Goal: Task Accomplishment & Management: Manage account settings

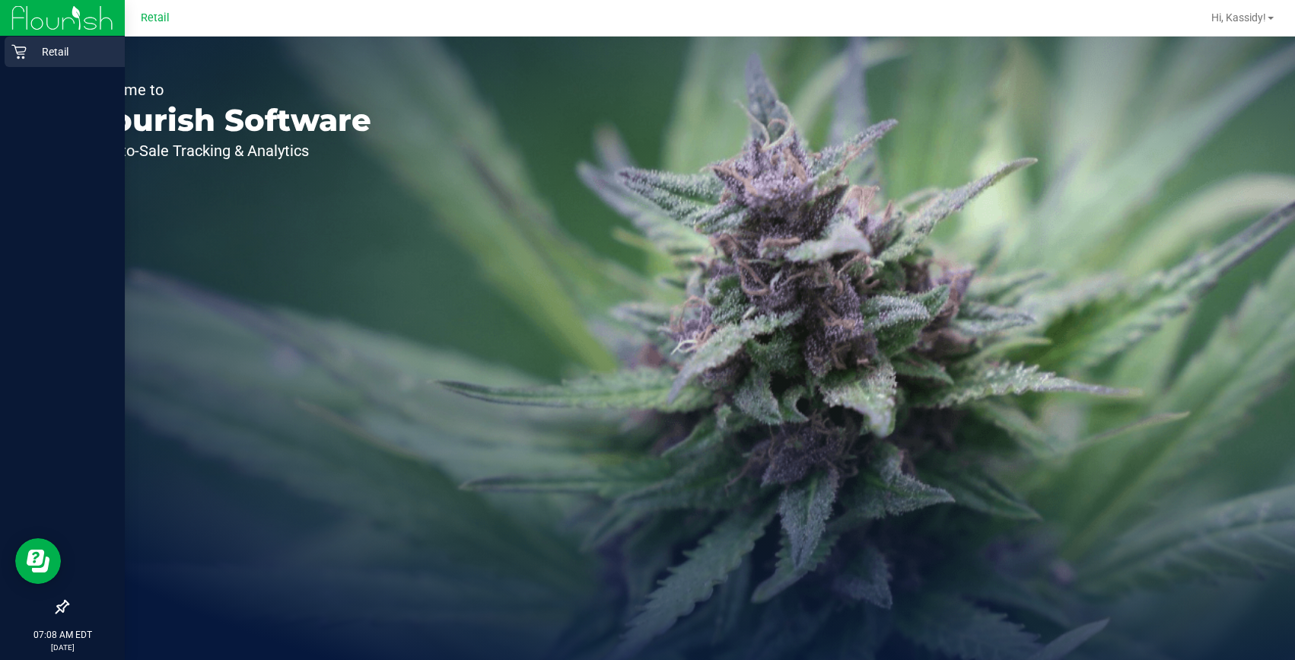
click at [36, 49] on p "Retail" at bounding box center [72, 52] width 91 height 18
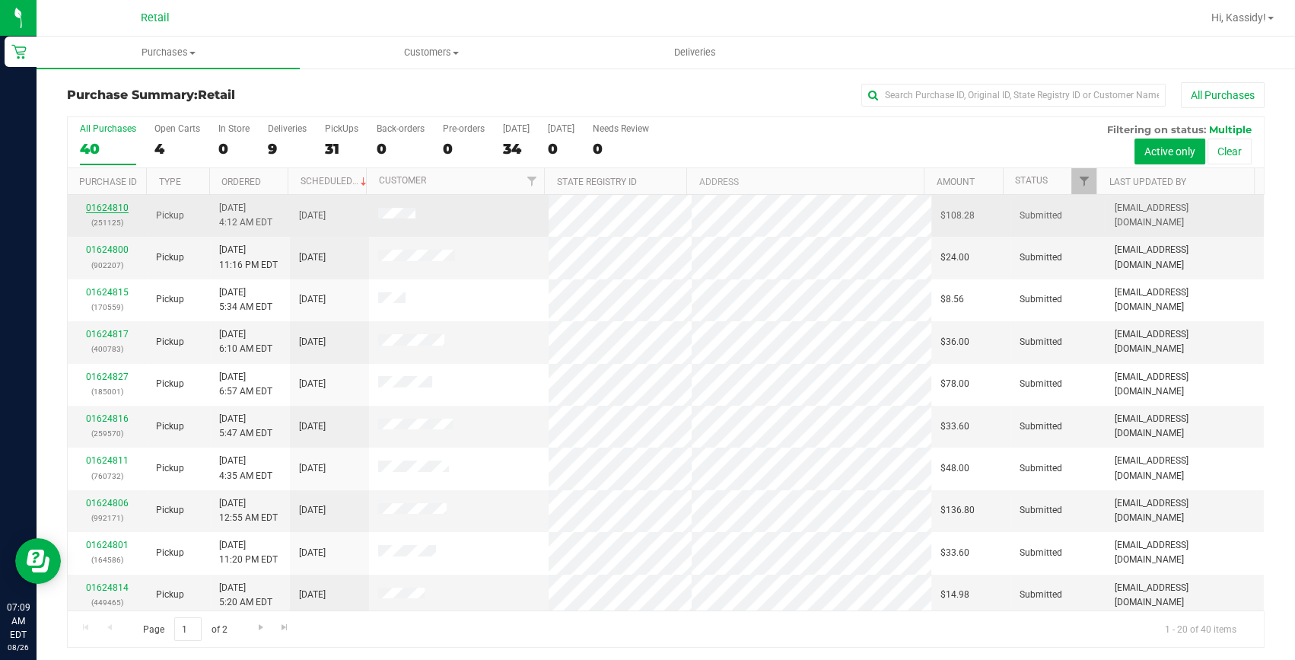
click at [91, 206] on link "01624810" at bounding box center [107, 207] width 43 height 11
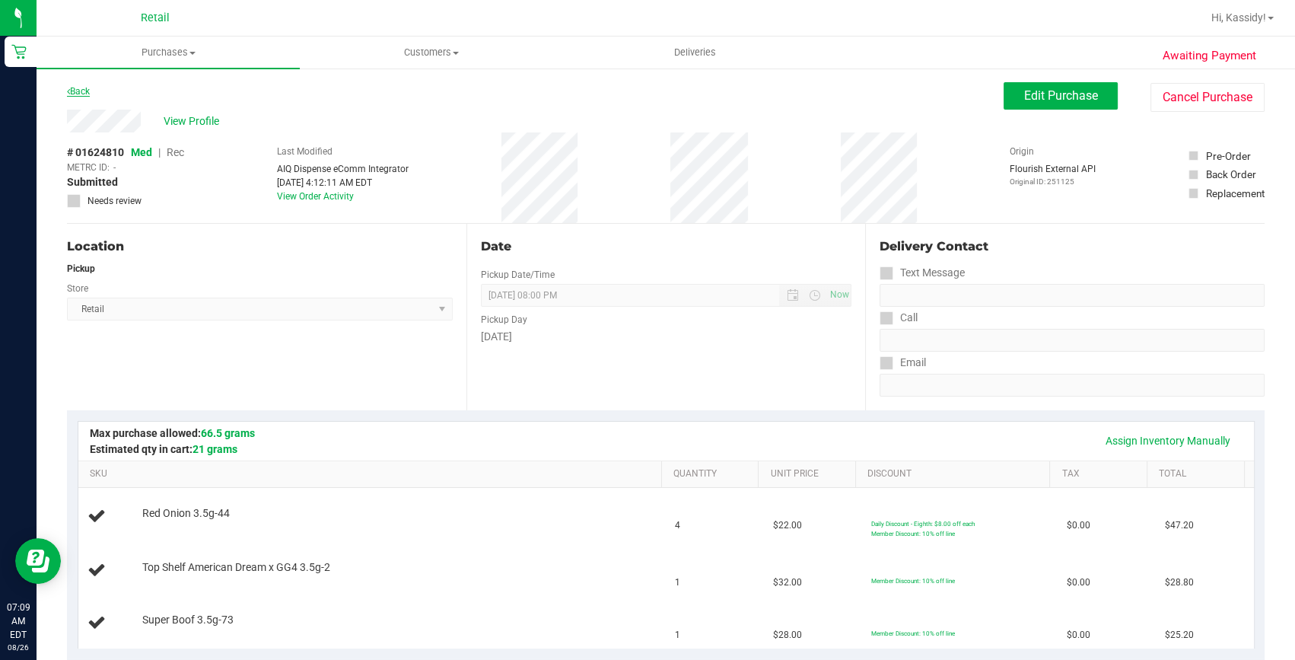
click at [69, 91] on icon at bounding box center [68, 91] width 3 height 9
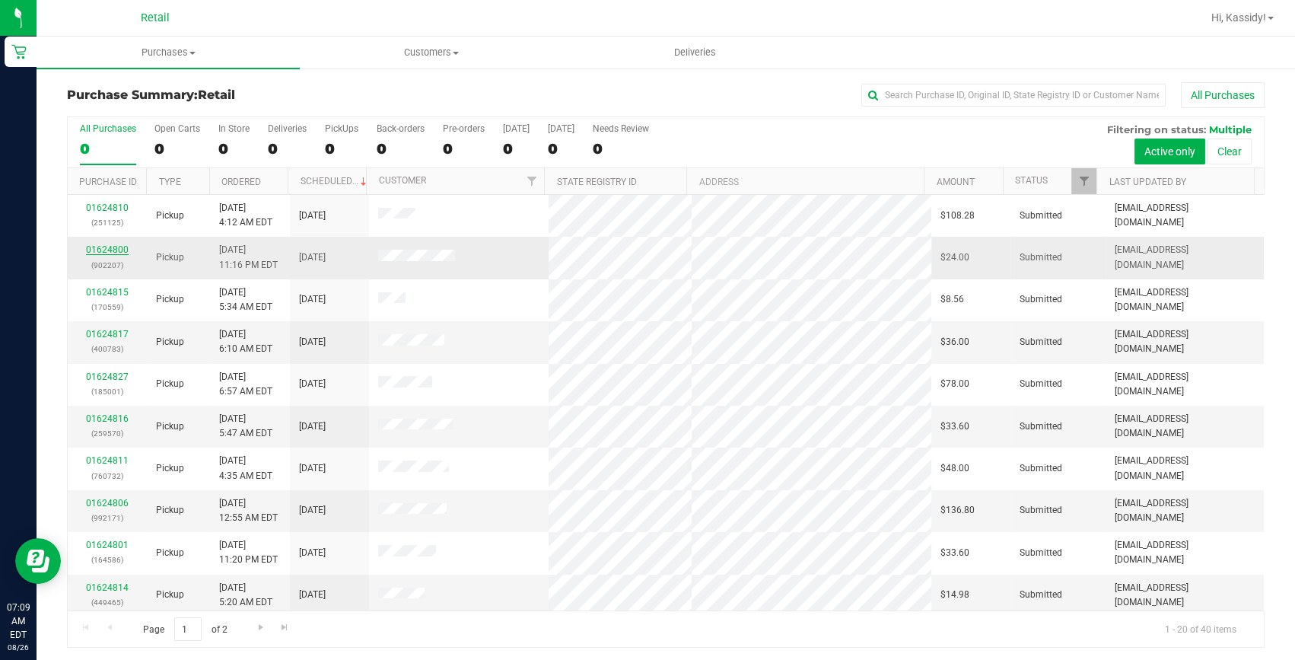
click at [94, 251] on link "01624800" at bounding box center [107, 249] width 43 height 11
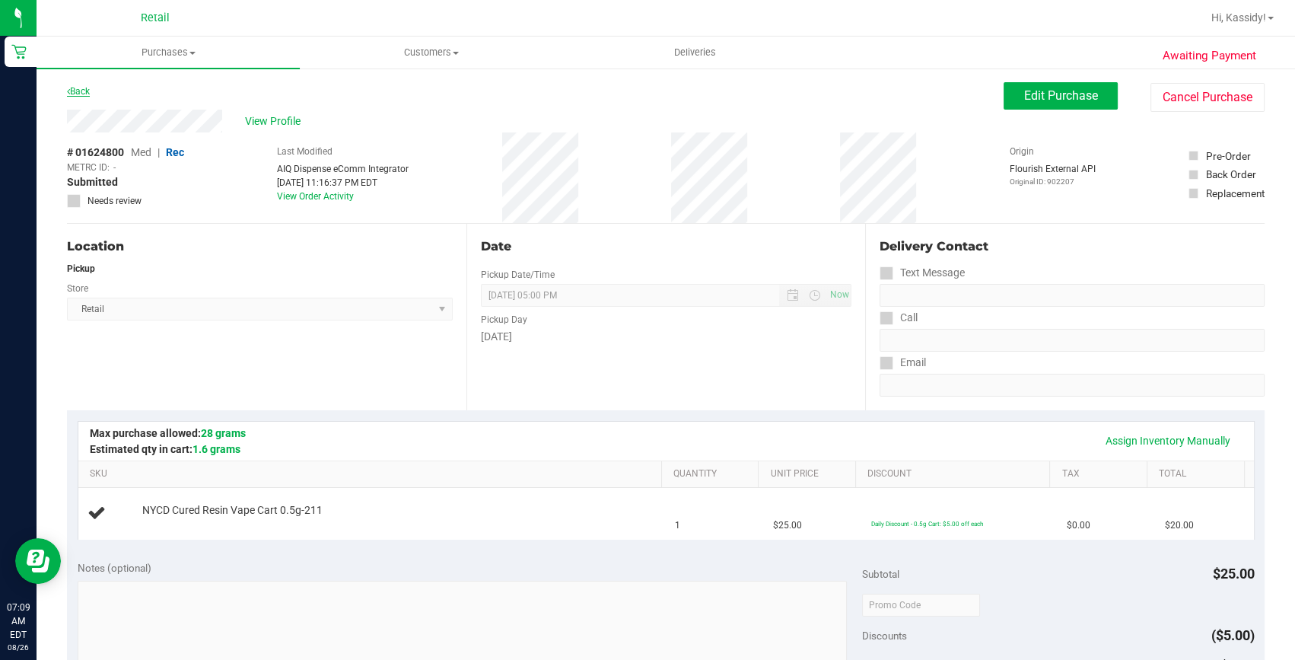
click at [87, 91] on link "Back" at bounding box center [78, 91] width 23 height 11
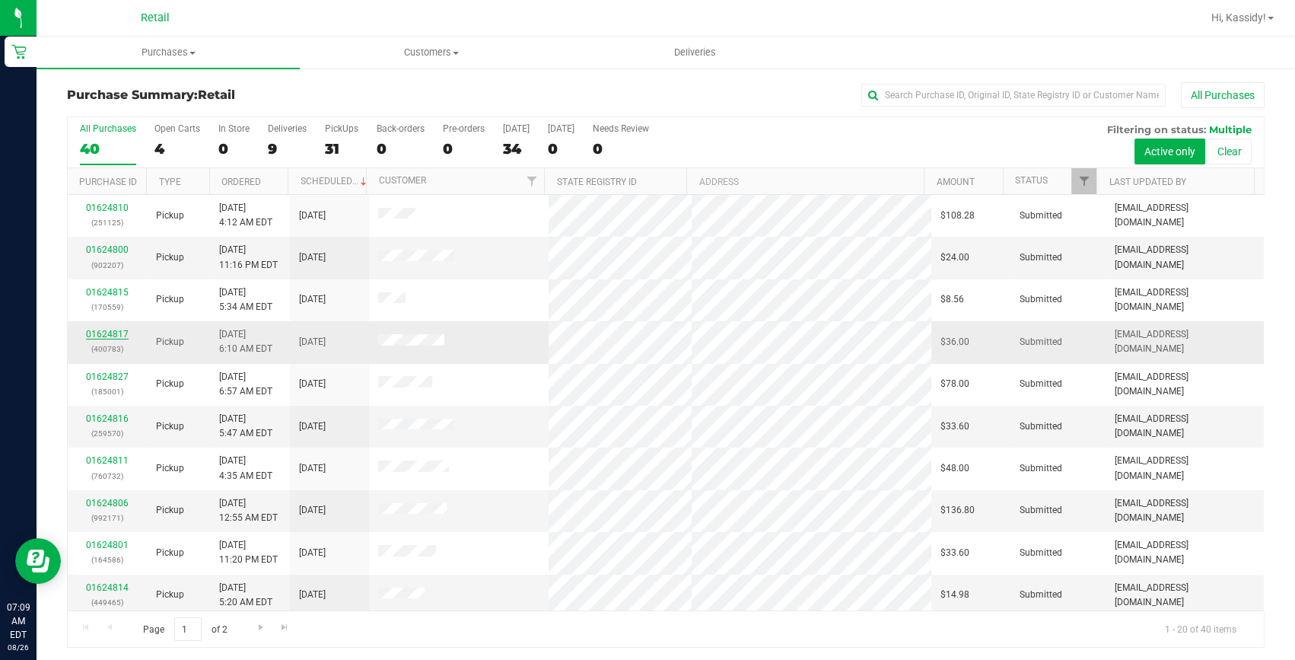
click at [91, 334] on link "01624817" at bounding box center [107, 334] width 43 height 11
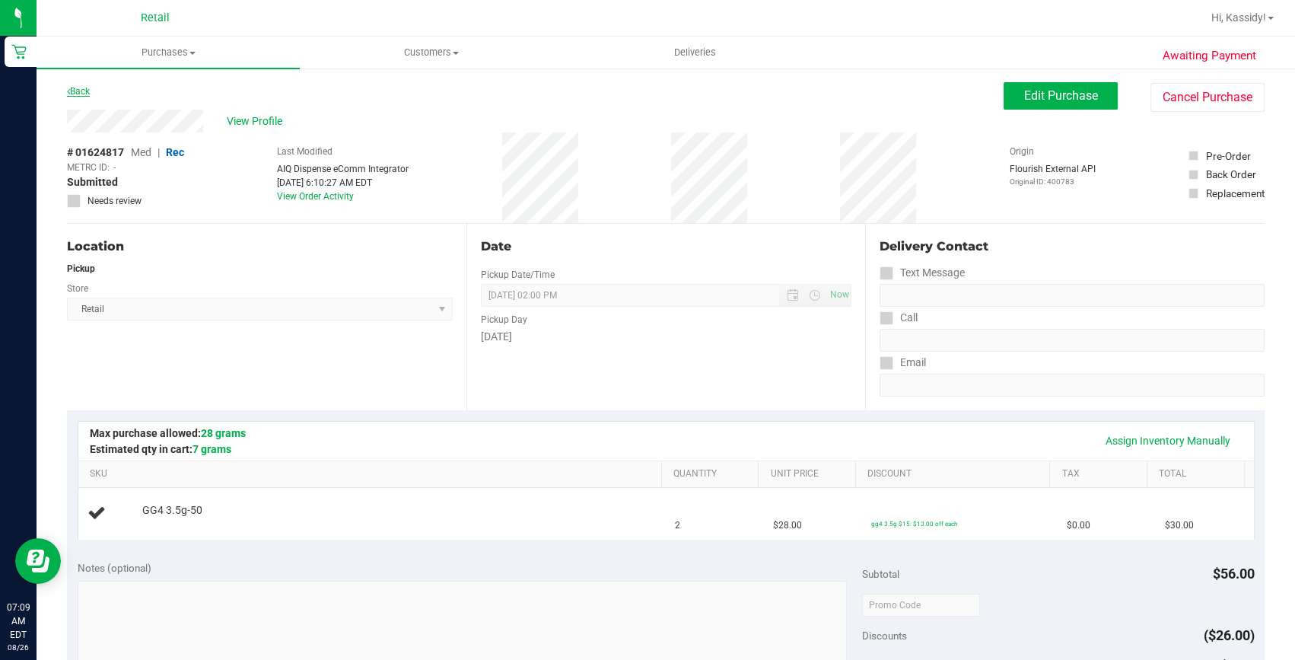
click at [83, 91] on link "Back" at bounding box center [78, 91] width 23 height 11
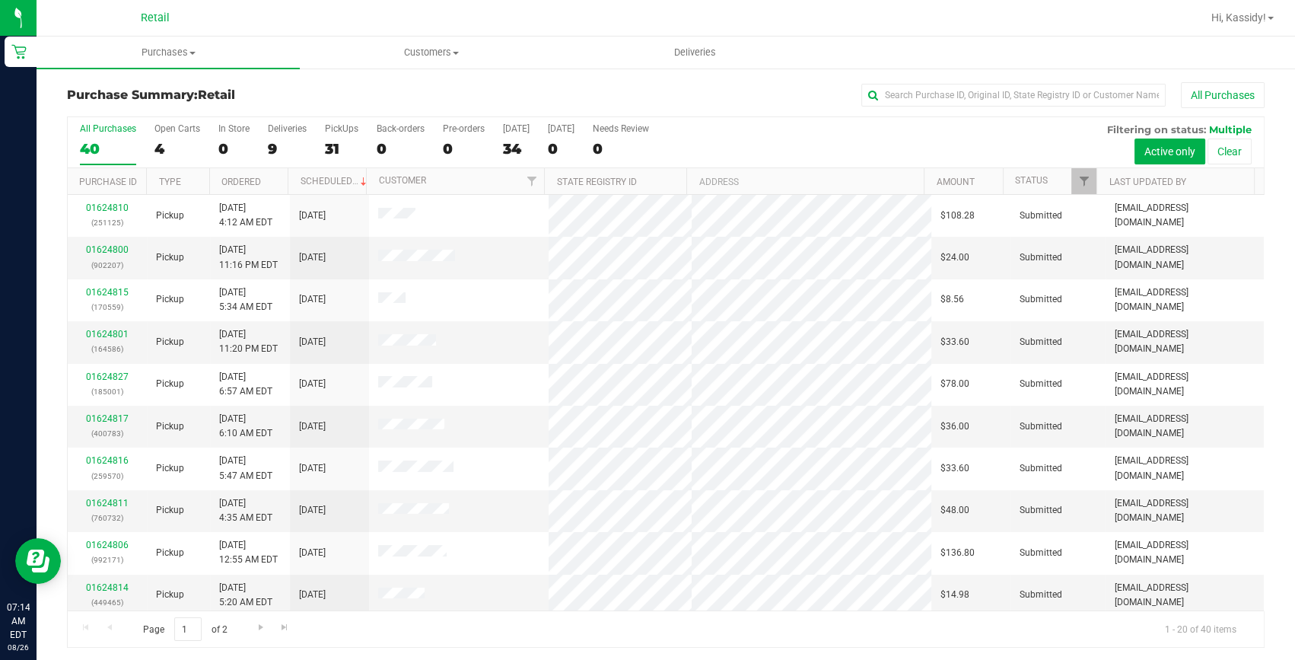
click at [745, 72] on div "Purchase Summary: Retail All Purchases All Purchases 40 Open Carts 4 In Store 0…" at bounding box center [666, 365] width 1259 height 596
click at [894, 96] on input "text" at bounding box center [1014, 95] width 304 height 23
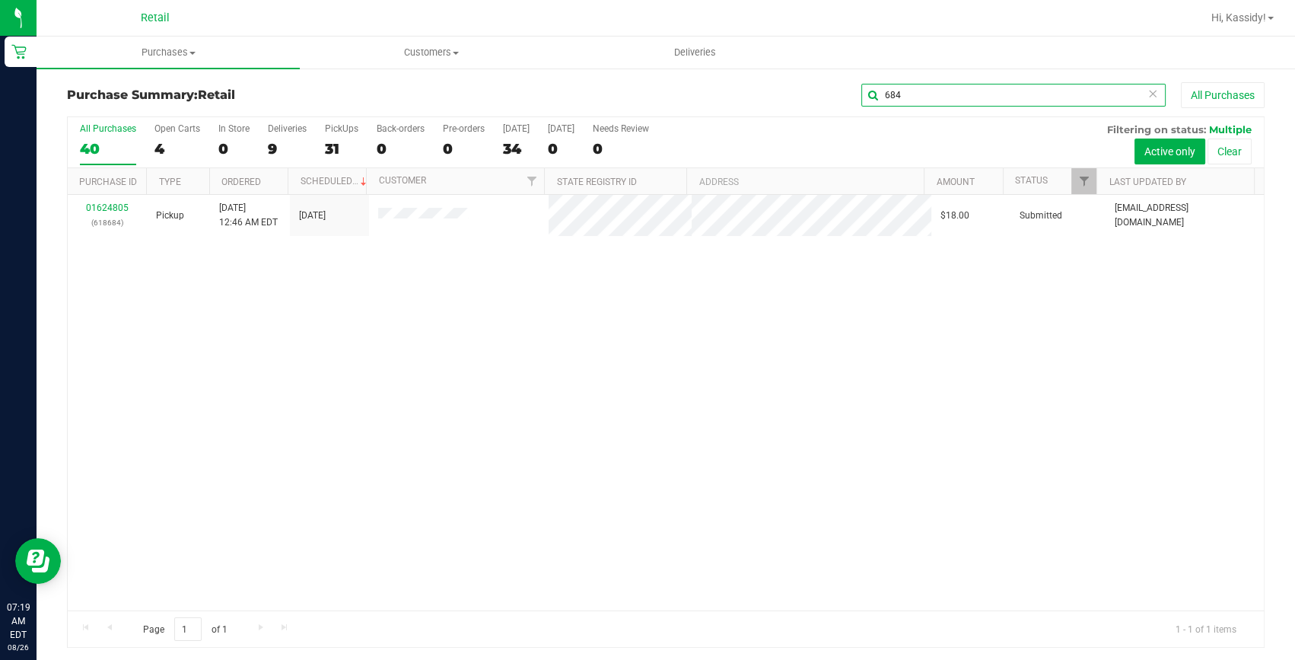
type input "684"
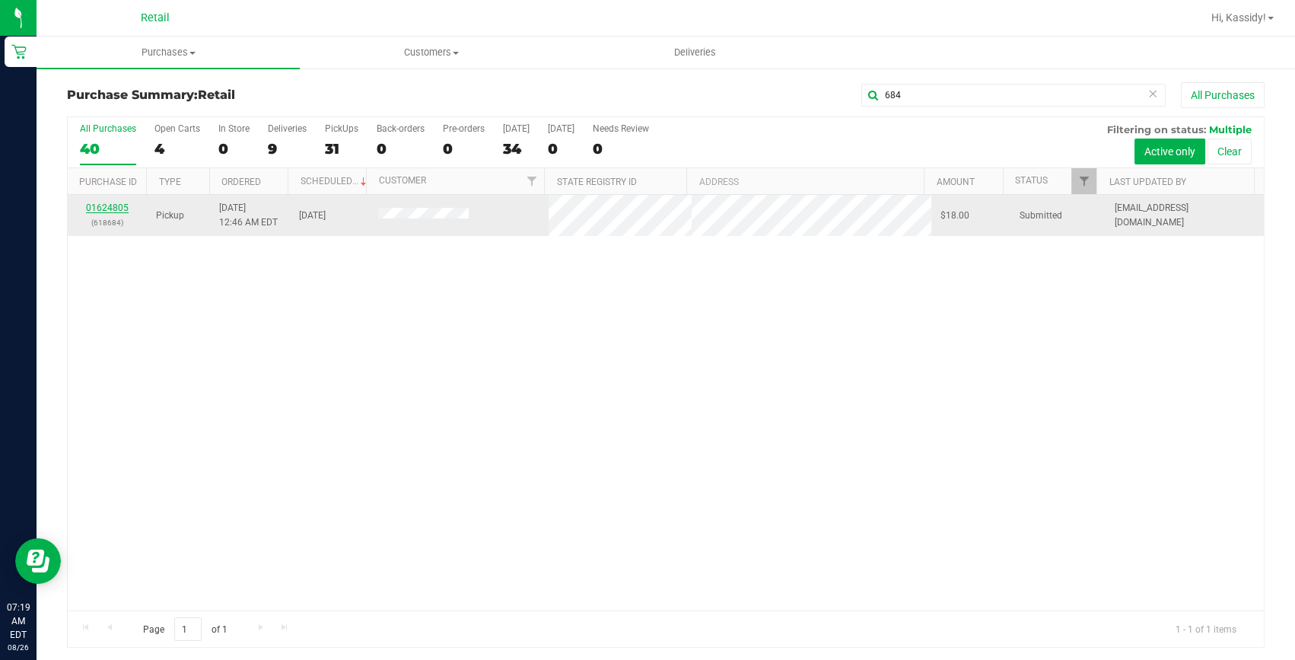
click at [116, 209] on link "01624805" at bounding box center [107, 207] width 43 height 11
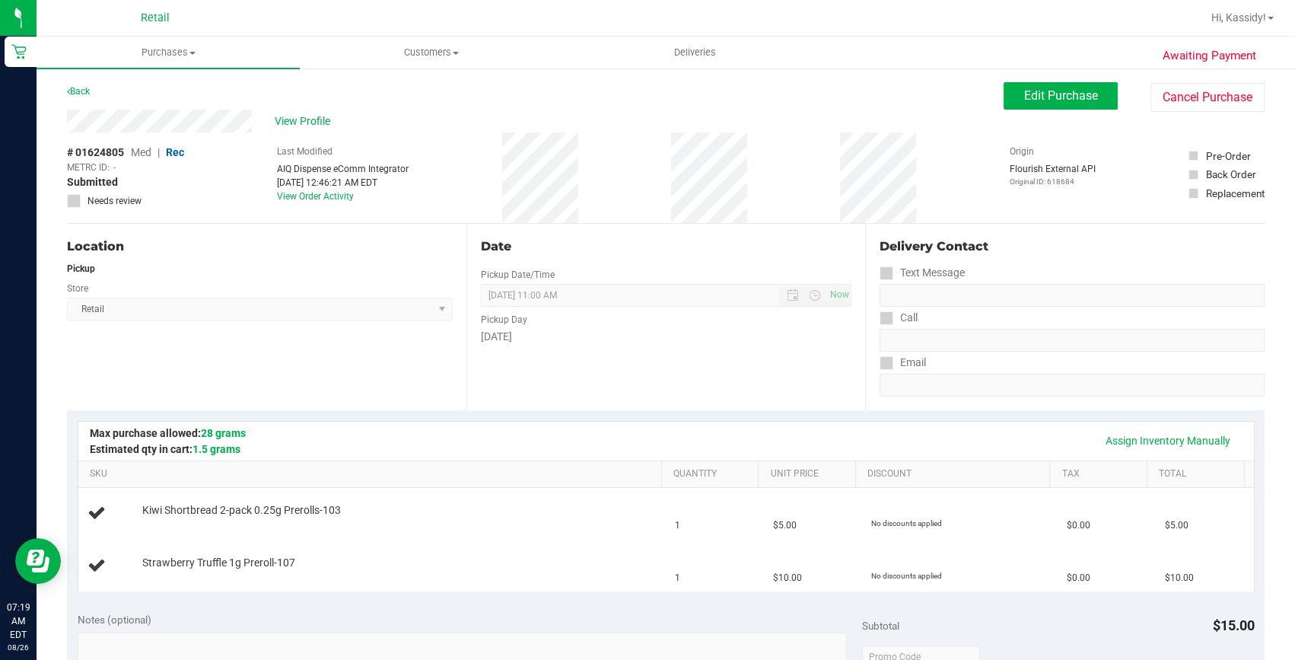
click at [78, 100] on div "Back Edit Purchase Cancel Purchase" at bounding box center [666, 95] width 1198 height 27
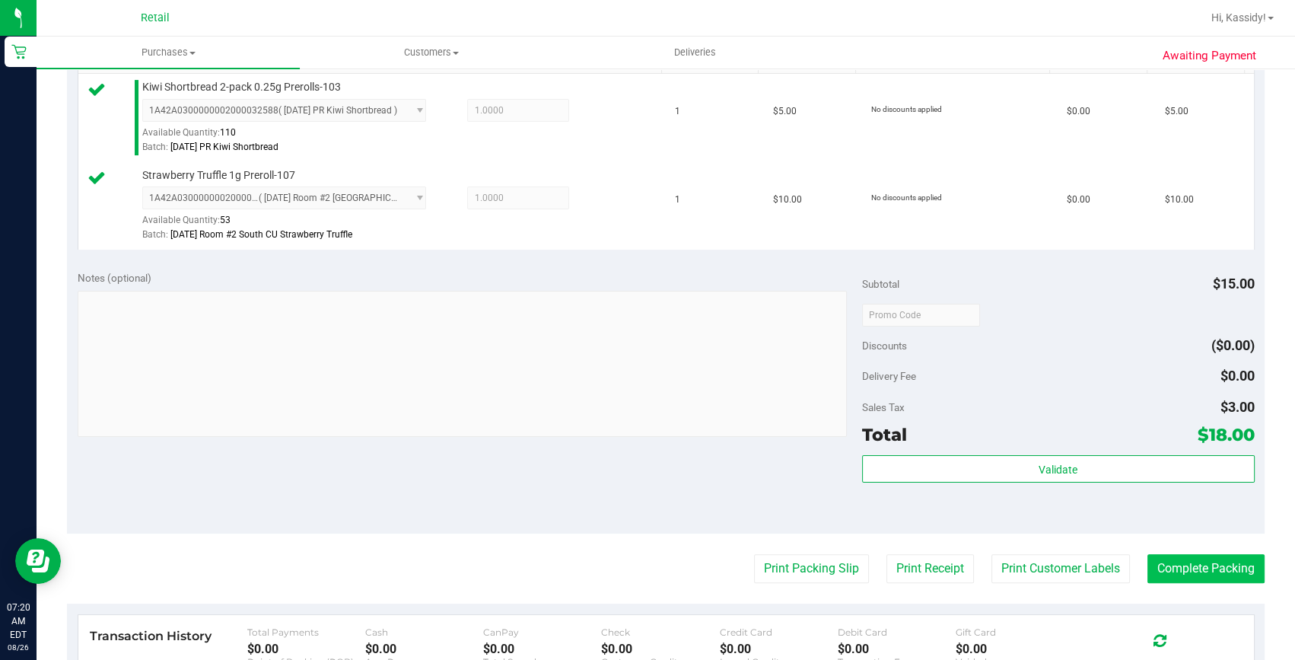
scroll to position [415, 0]
click at [1191, 568] on button "Complete Packing" at bounding box center [1206, 567] width 117 height 29
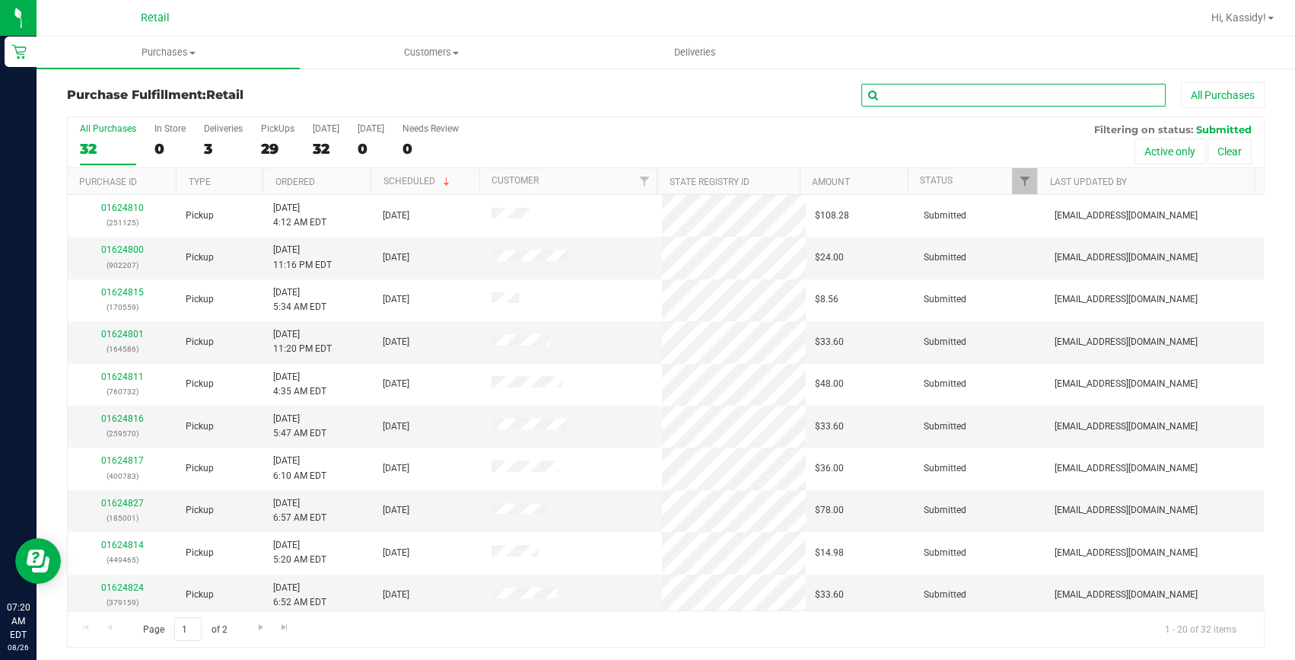
click at [936, 104] on input "text" at bounding box center [1014, 95] width 304 height 23
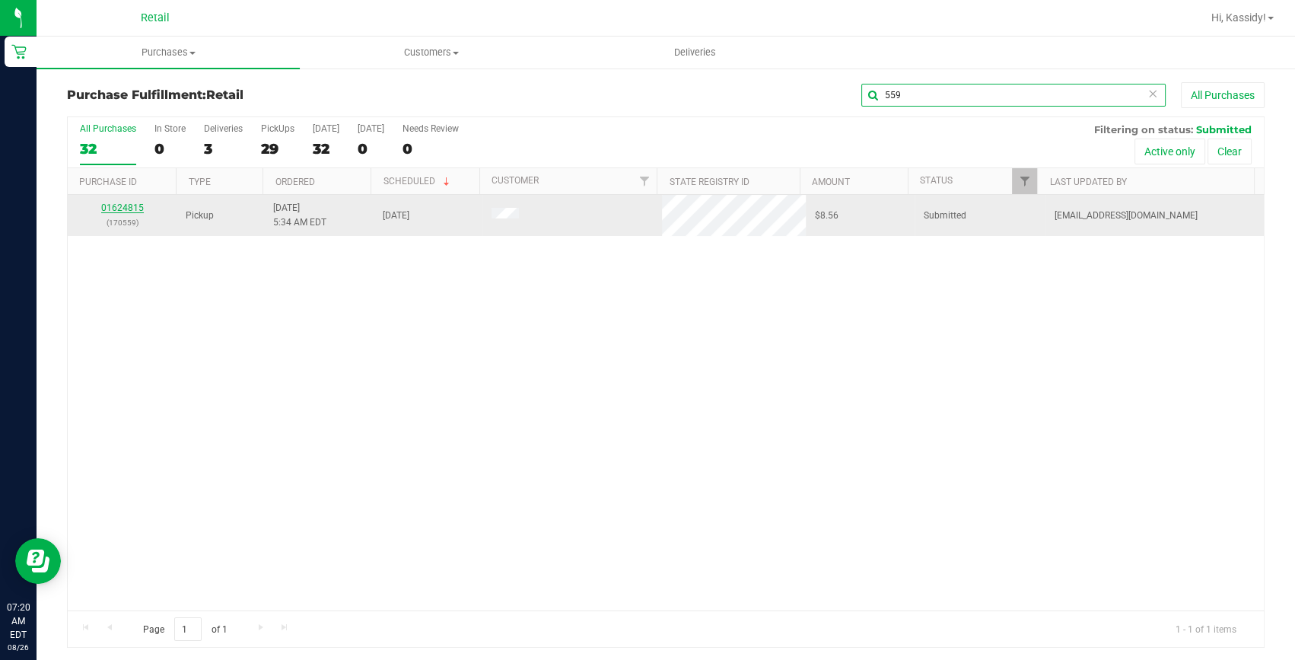
type input "559"
click at [135, 209] on link "01624815" at bounding box center [122, 207] width 43 height 11
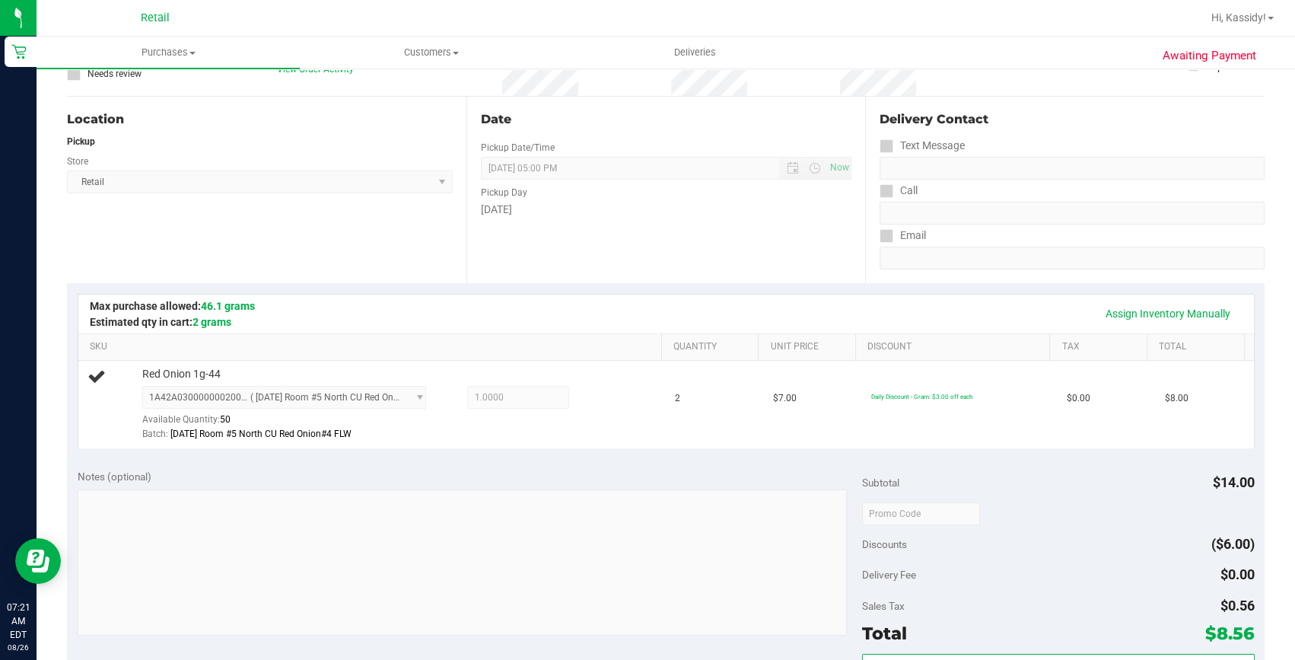
scroll to position [276, 0]
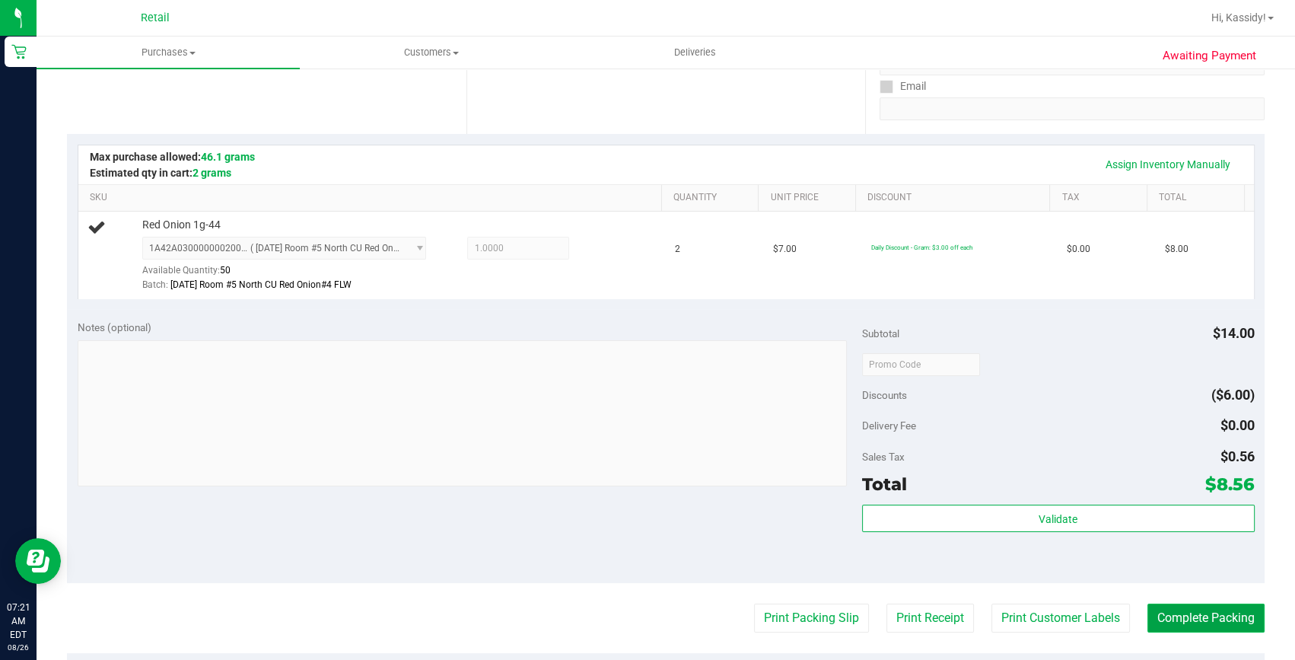
click at [1210, 607] on button "Complete Packing" at bounding box center [1206, 618] width 117 height 29
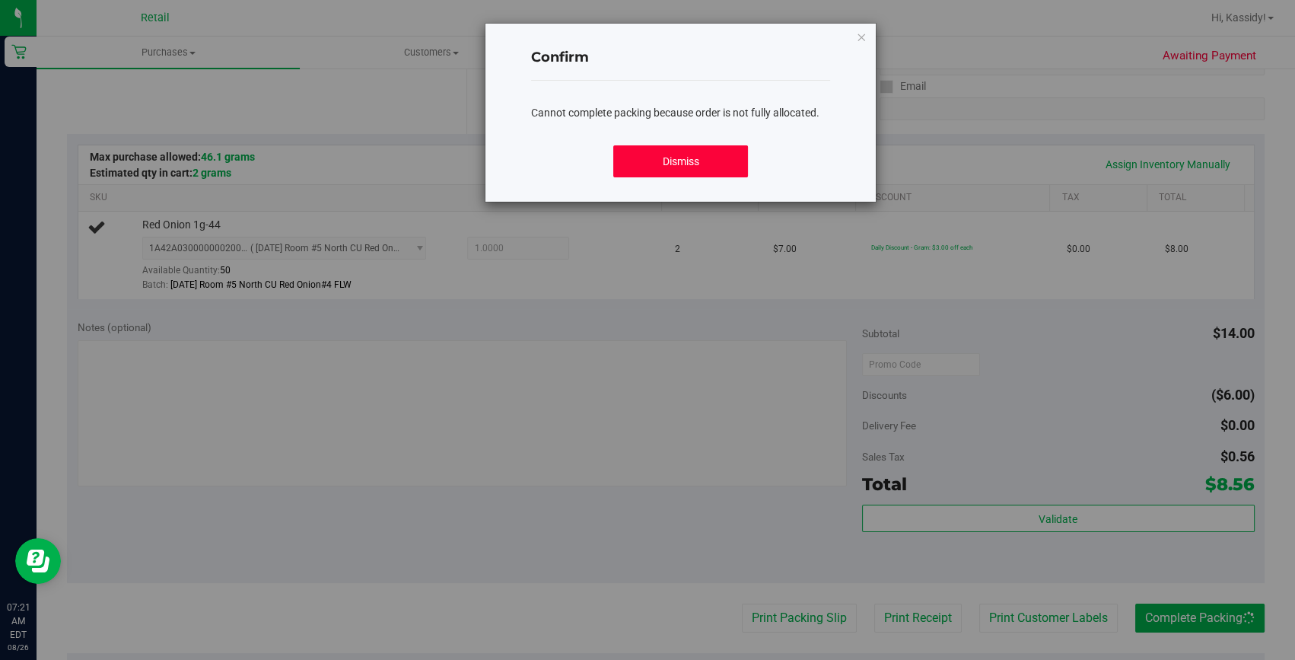
click at [706, 167] on button "Dismiss" at bounding box center [680, 161] width 135 height 32
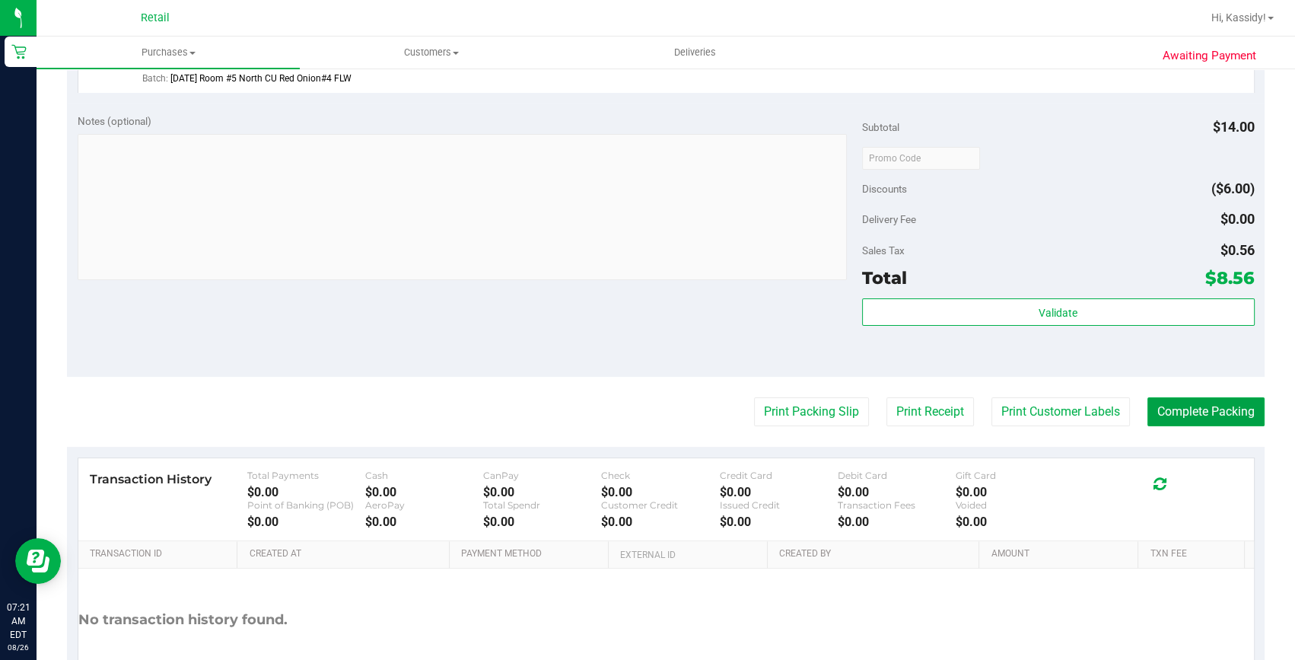
scroll to position [484, 0]
click at [1190, 413] on button "Complete Packing" at bounding box center [1206, 410] width 117 height 29
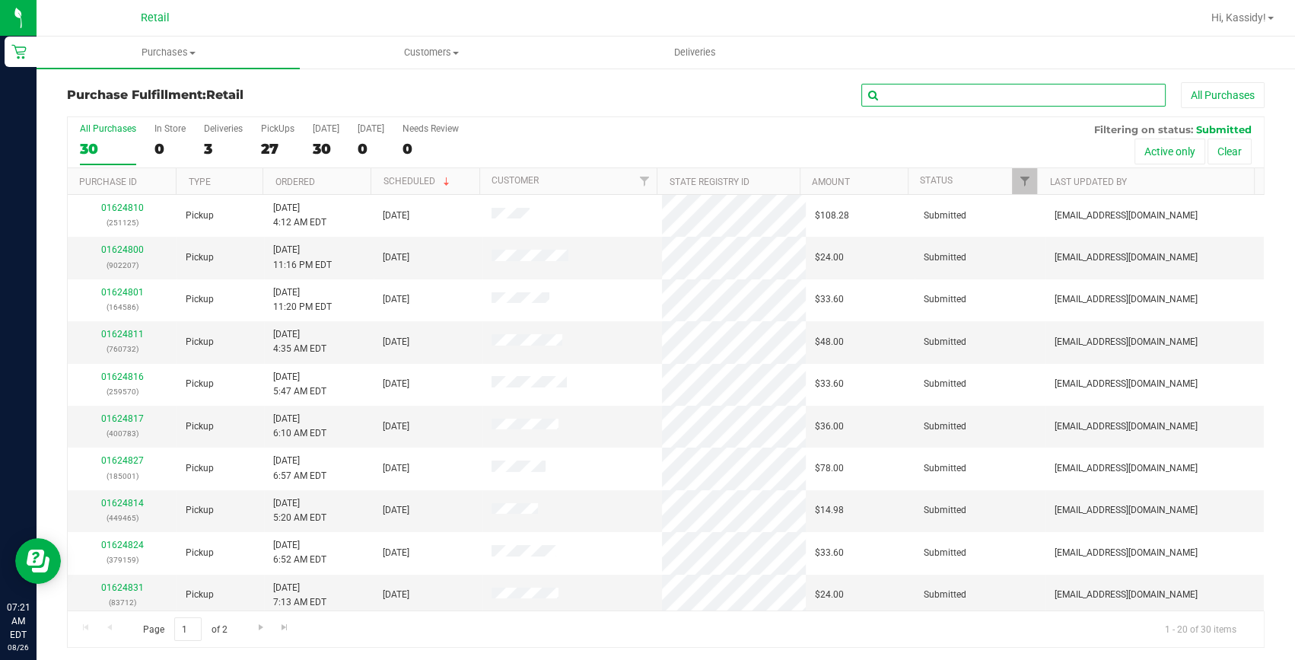
click at [896, 96] on input "text" at bounding box center [1014, 95] width 304 height 23
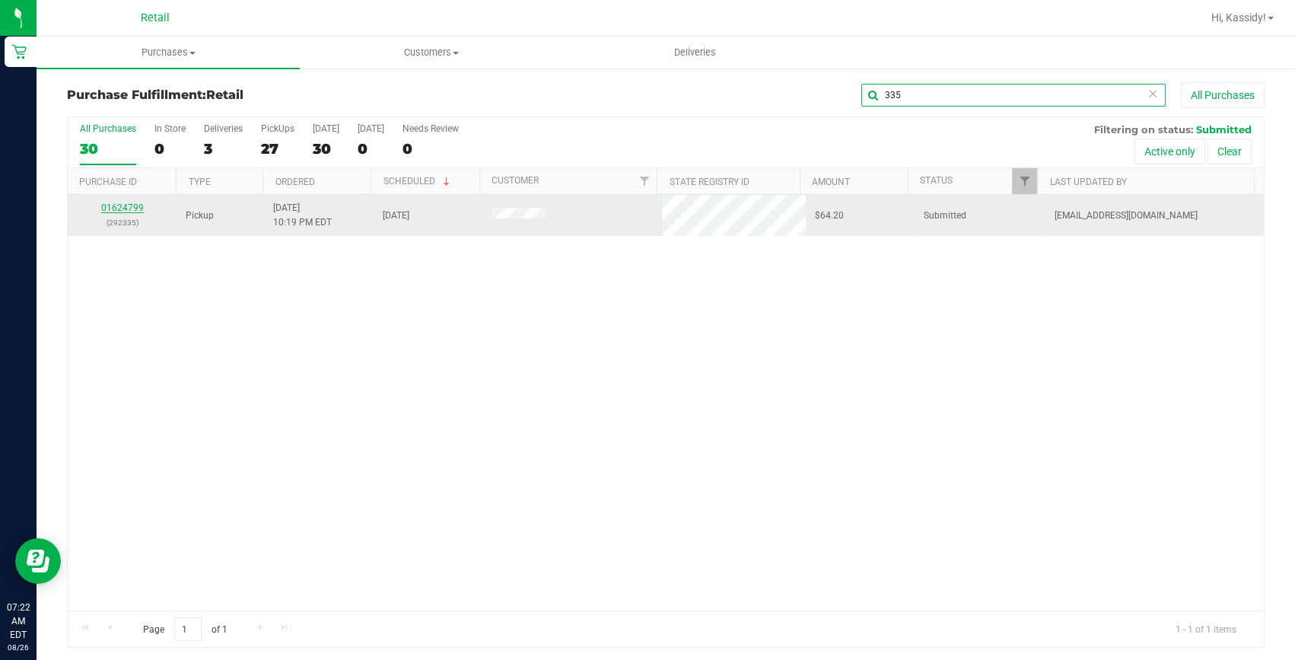
type input "335"
click at [126, 206] on link "01624799" at bounding box center [122, 207] width 43 height 11
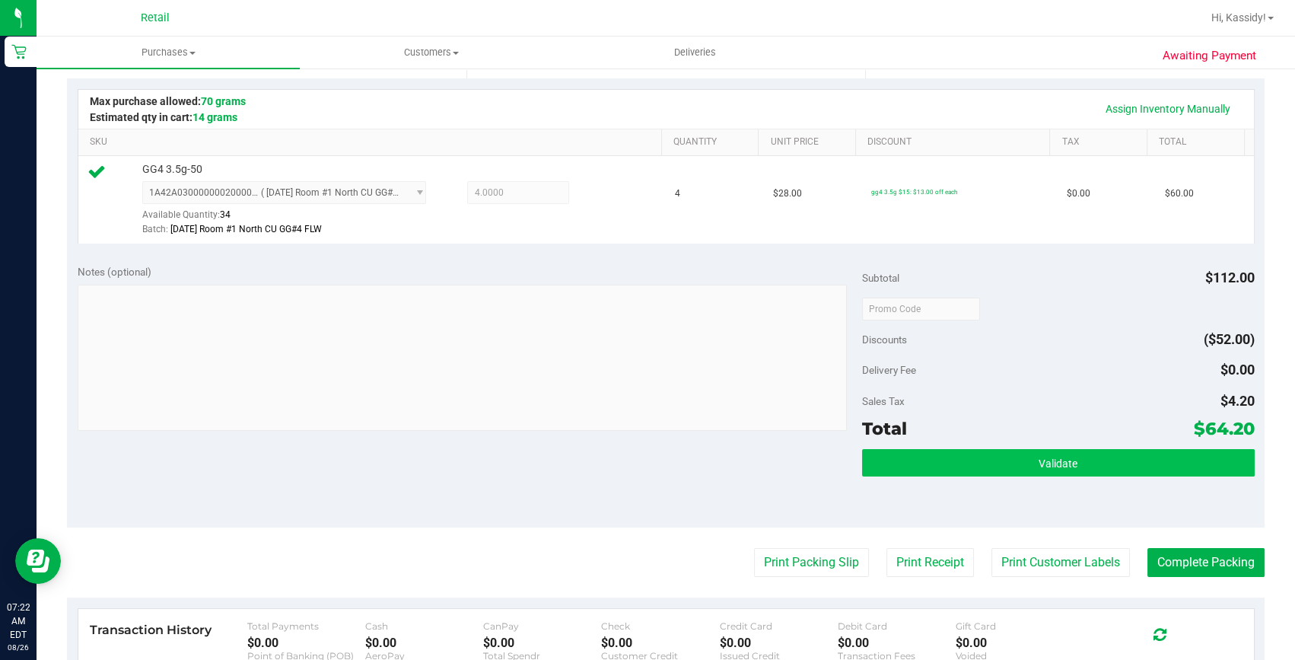
scroll to position [346, 0]
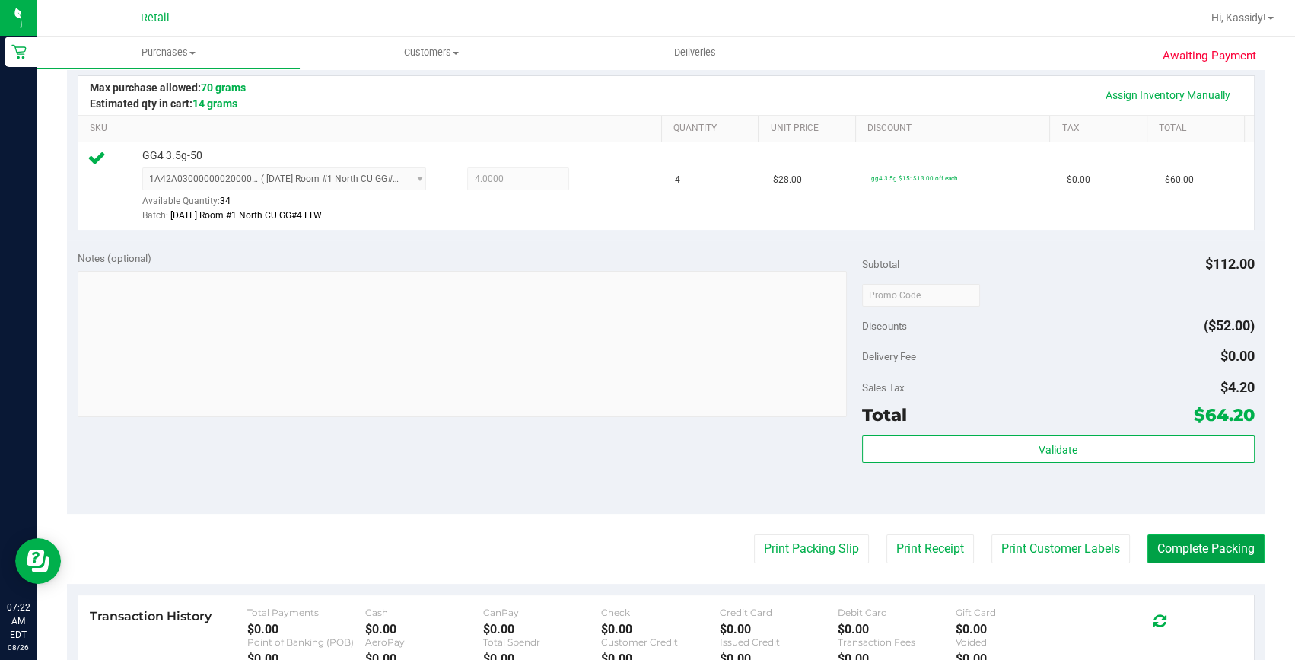
click at [1194, 550] on button "Complete Packing" at bounding box center [1206, 548] width 117 height 29
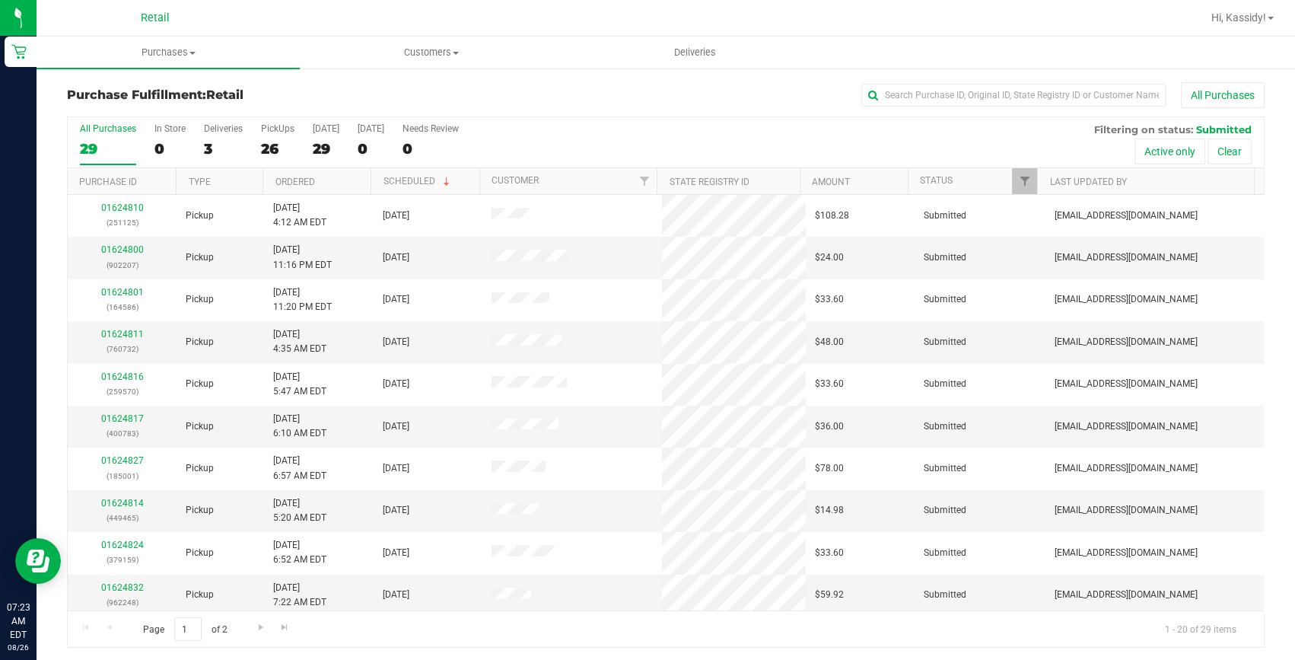
click at [888, 111] on div "Purchase Fulfillment: Retail All Purchases" at bounding box center [666, 98] width 1198 height 33
click at [890, 95] on input "text" at bounding box center [1014, 95] width 304 height 23
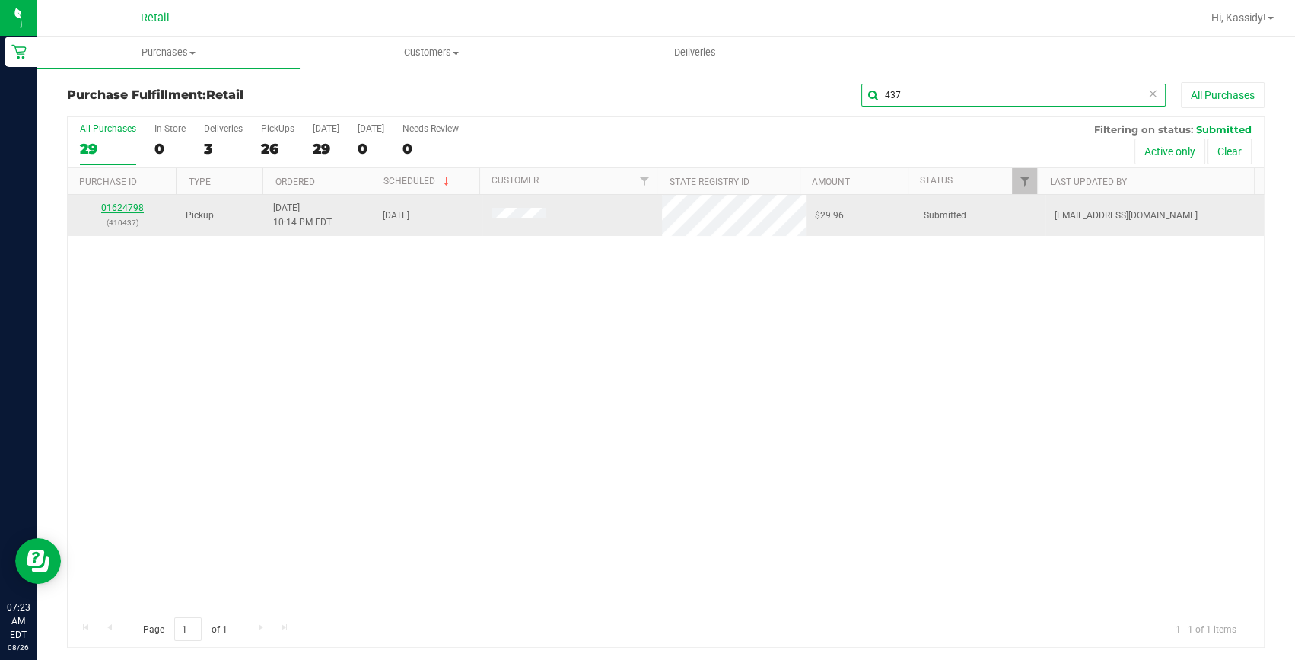
type input "437"
click at [125, 207] on link "01624798" at bounding box center [122, 207] width 43 height 11
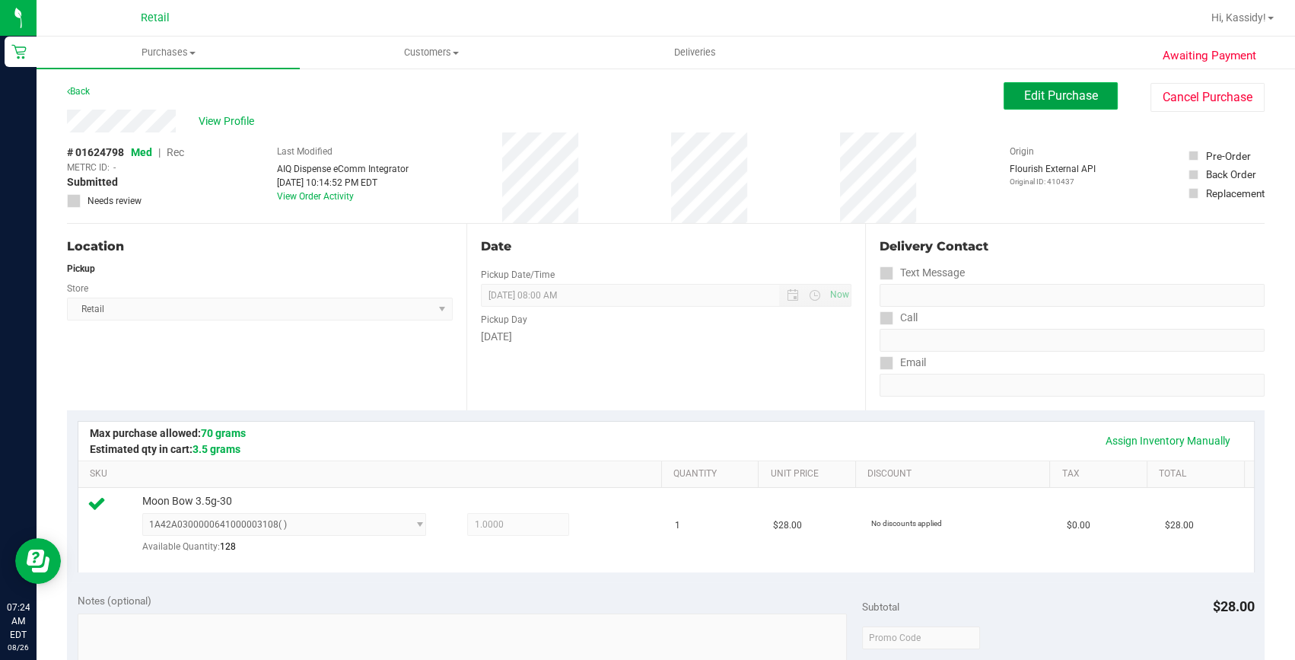
click at [1038, 94] on span "Edit Purchase" at bounding box center [1061, 95] width 74 height 14
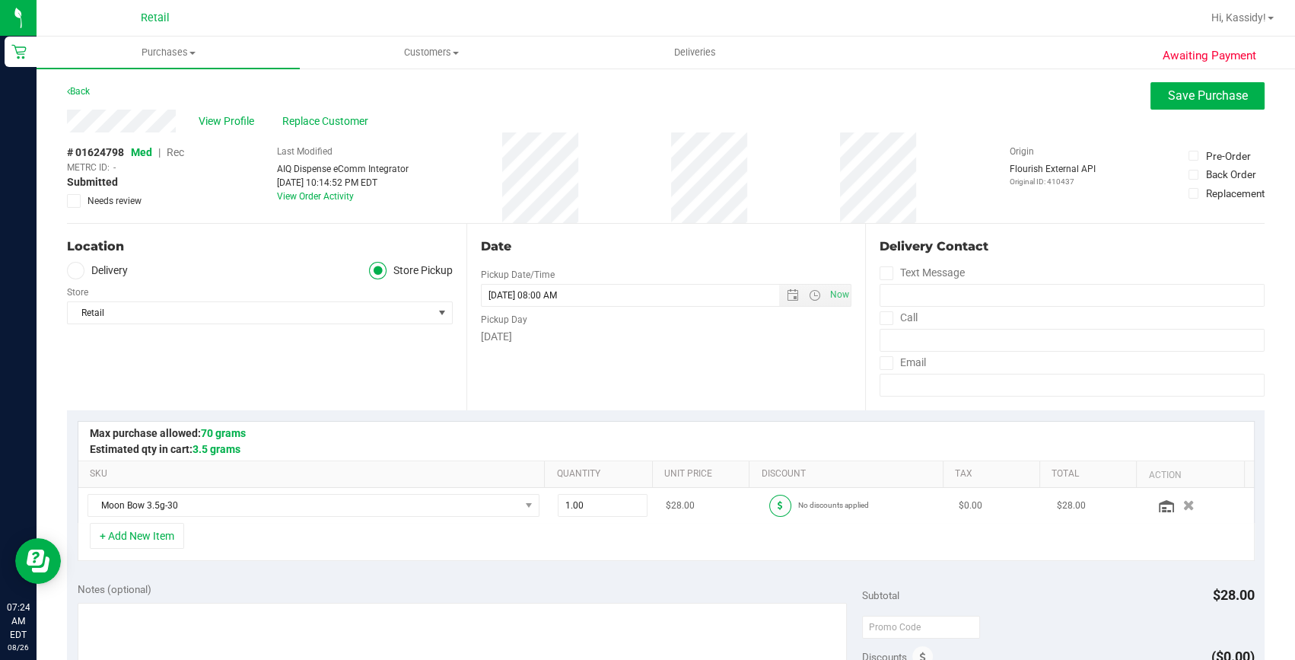
click at [778, 505] on icon at bounding box center [780, 505] width 5 height 9
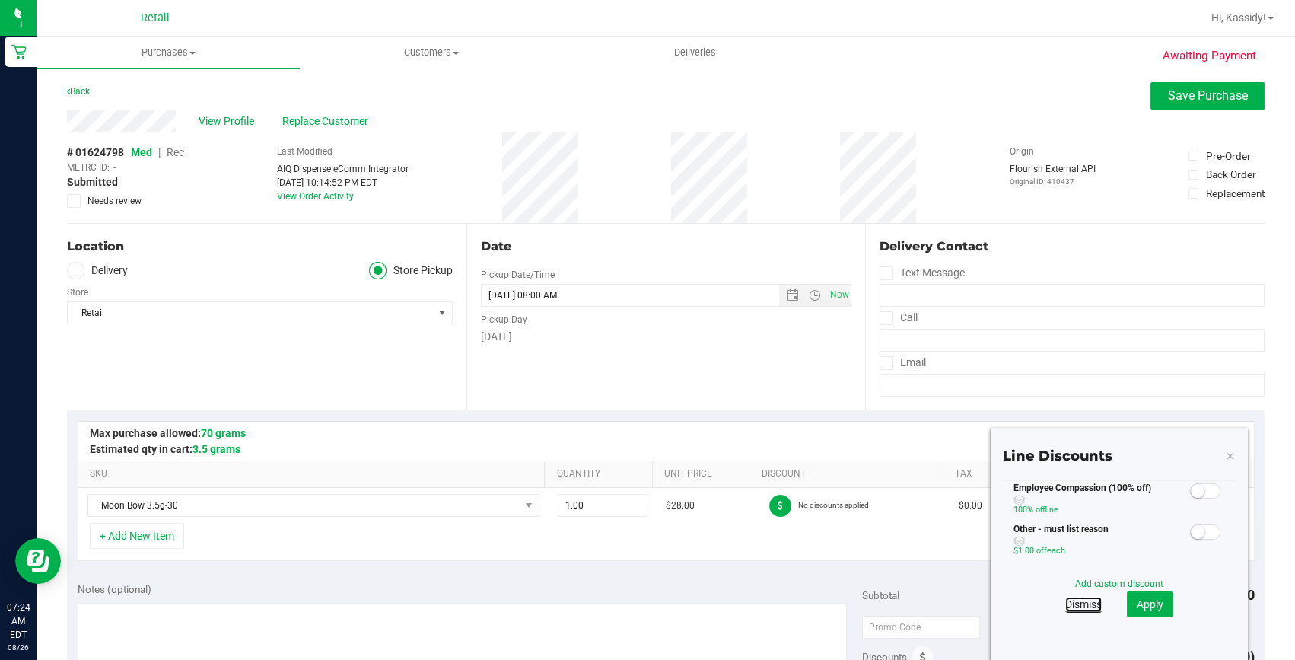
click at [1066, 604] on link "Dismiss" at bounding box center [1084, 604] width 37 height 15
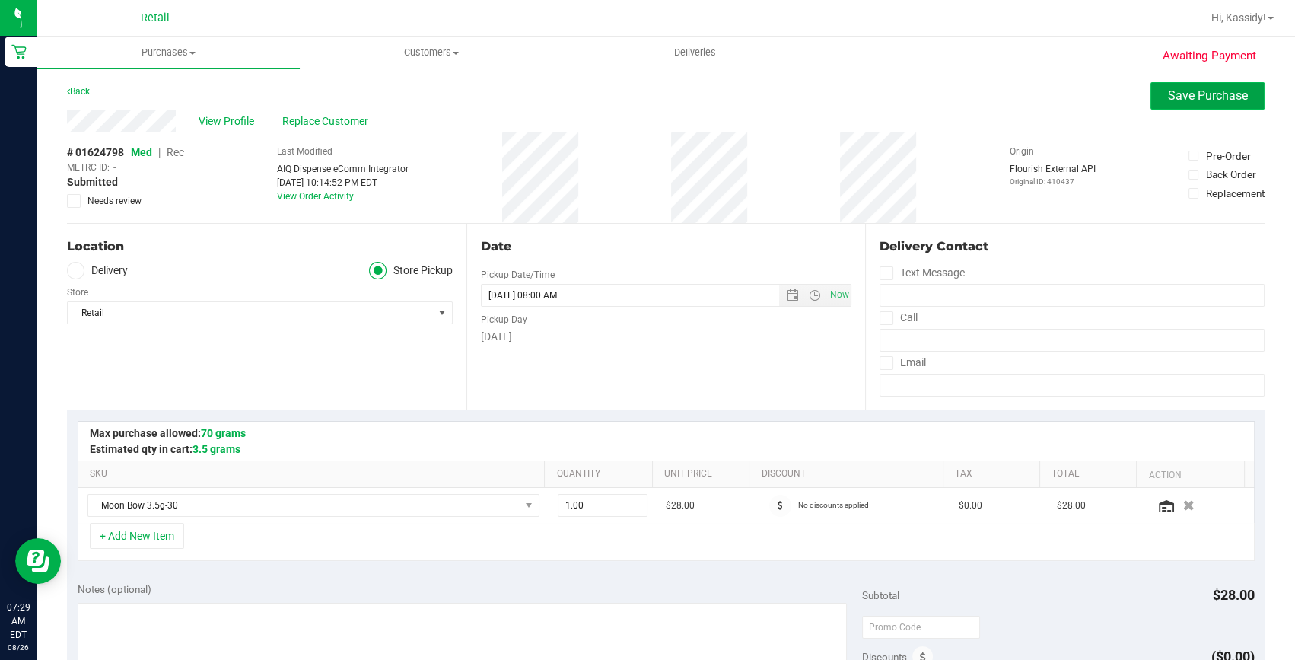
click at [1210, 99] on span "Save Purchase" at bounding box center [1208, 95] width 80 height 14
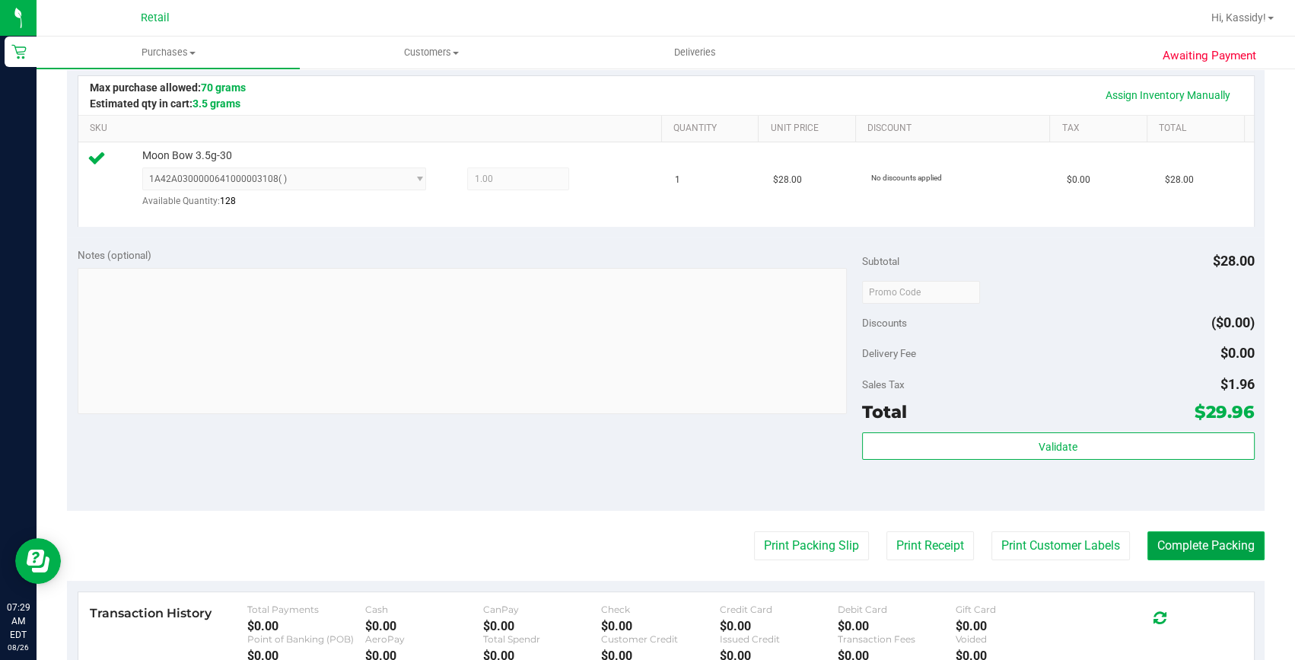
click at [1196, 537] on button "Complete Packing" at bounding box center [1206, 545] width 117 height 29
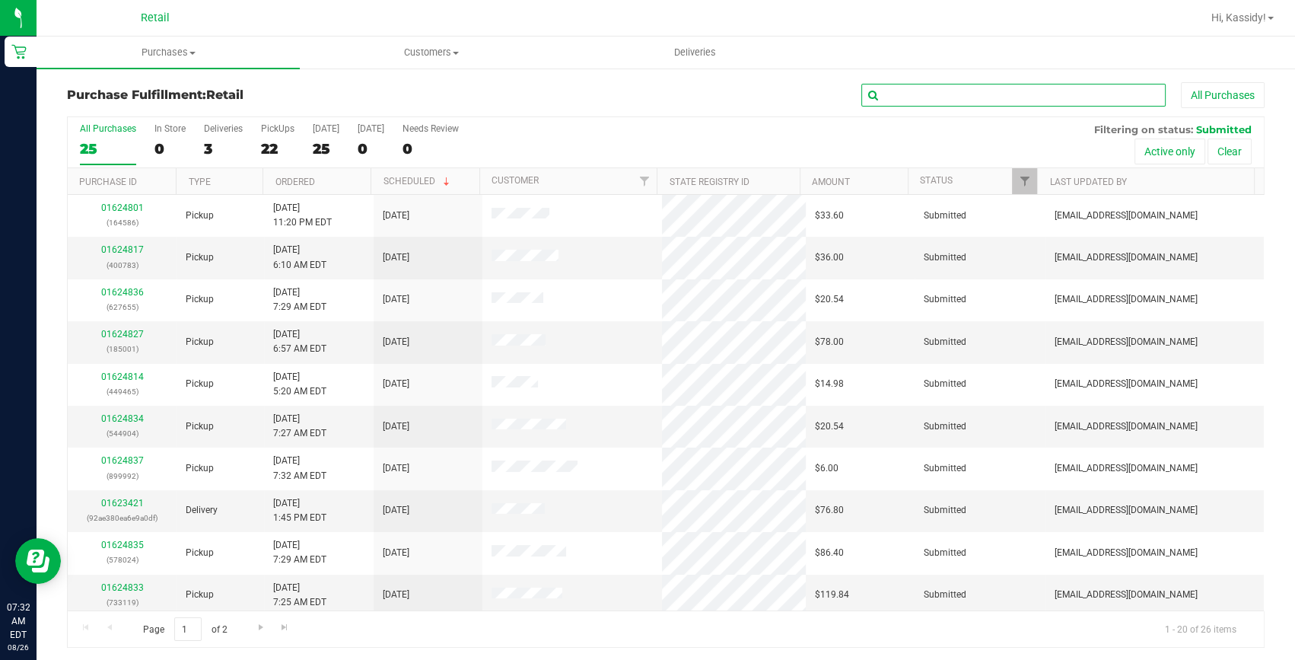
click at [900, 91] on input "text" at bounding box center [1014, 95] width 304 height 23
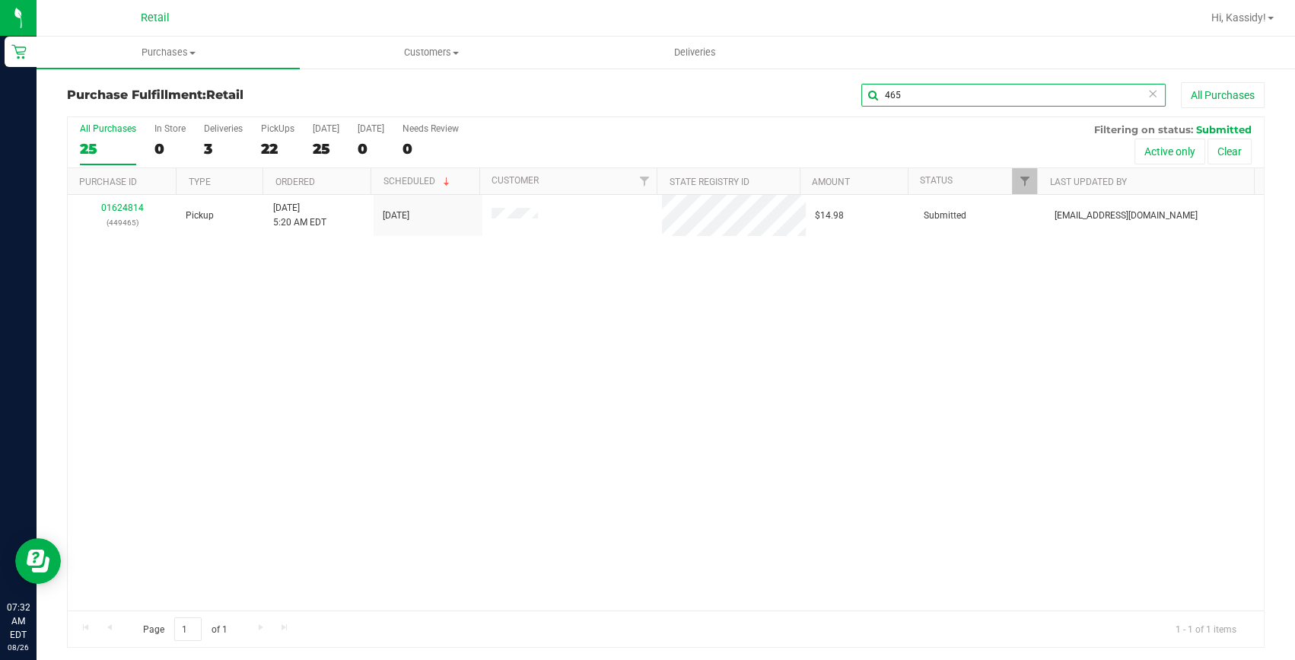
type input "465"
click at [115, 206] on link "01624814" at bounding box center [122, 207] width 43 height 11
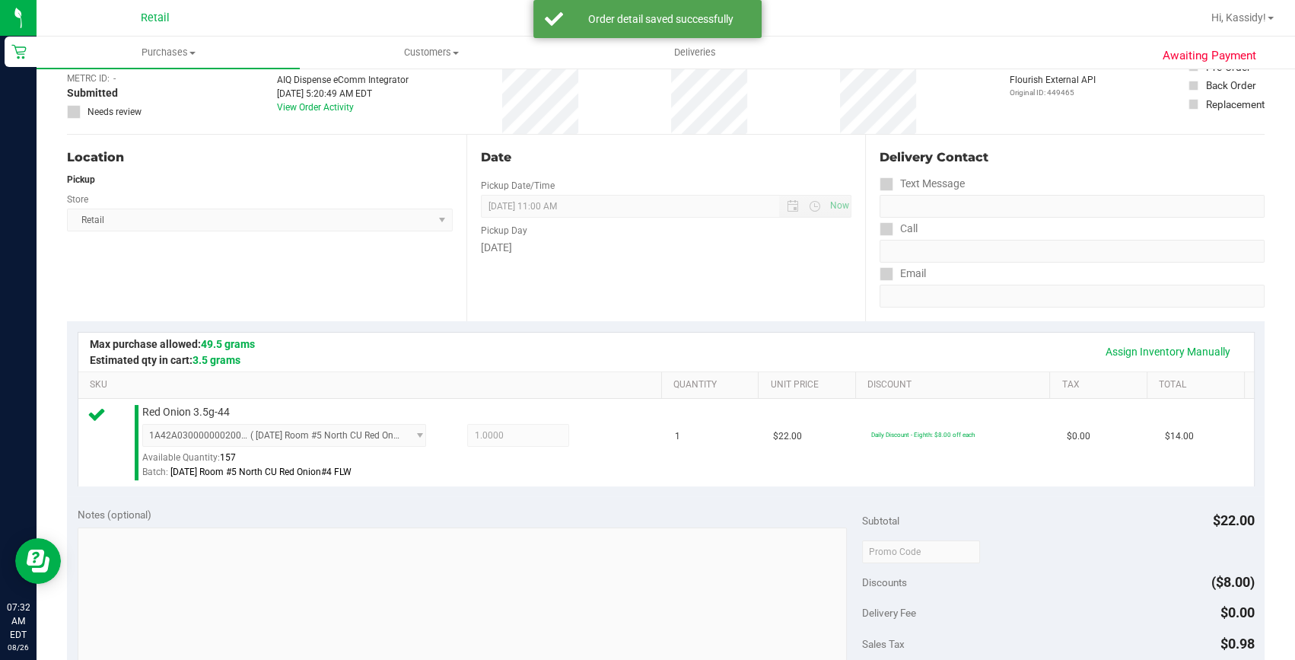
scroll to position [346, 0]
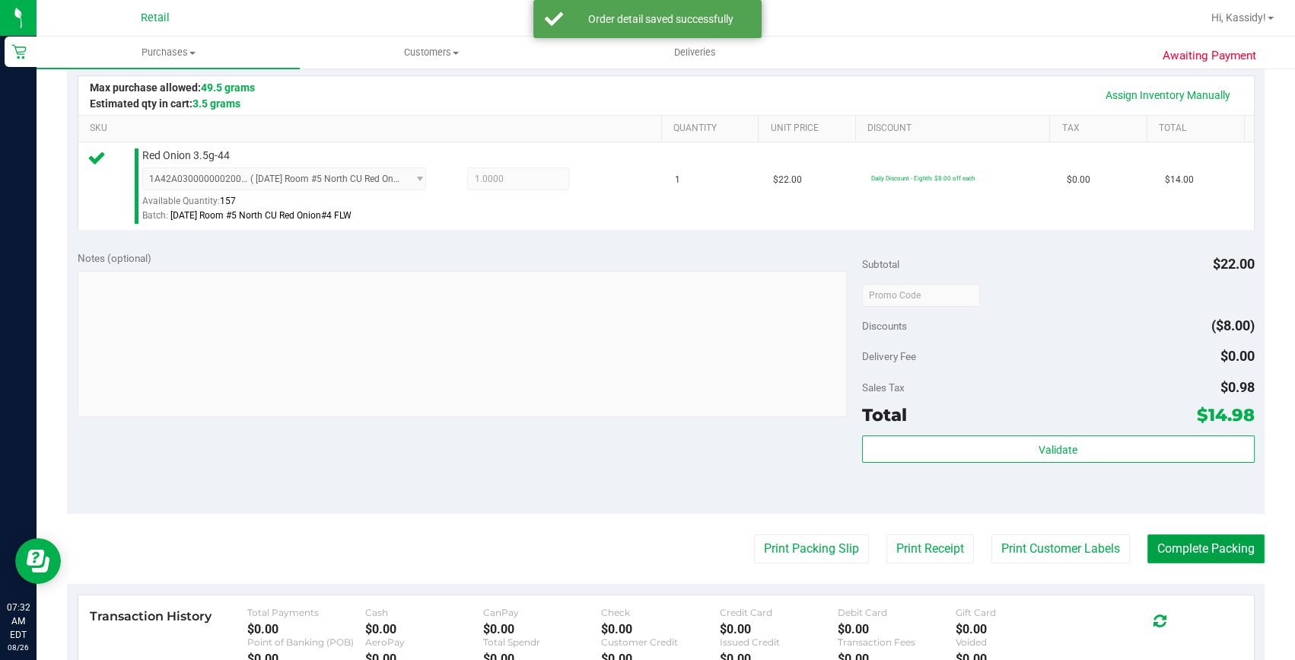
click at [1148, 553] on button "Complete Packing" at bounding box center [1206, 548] width 117 height 29
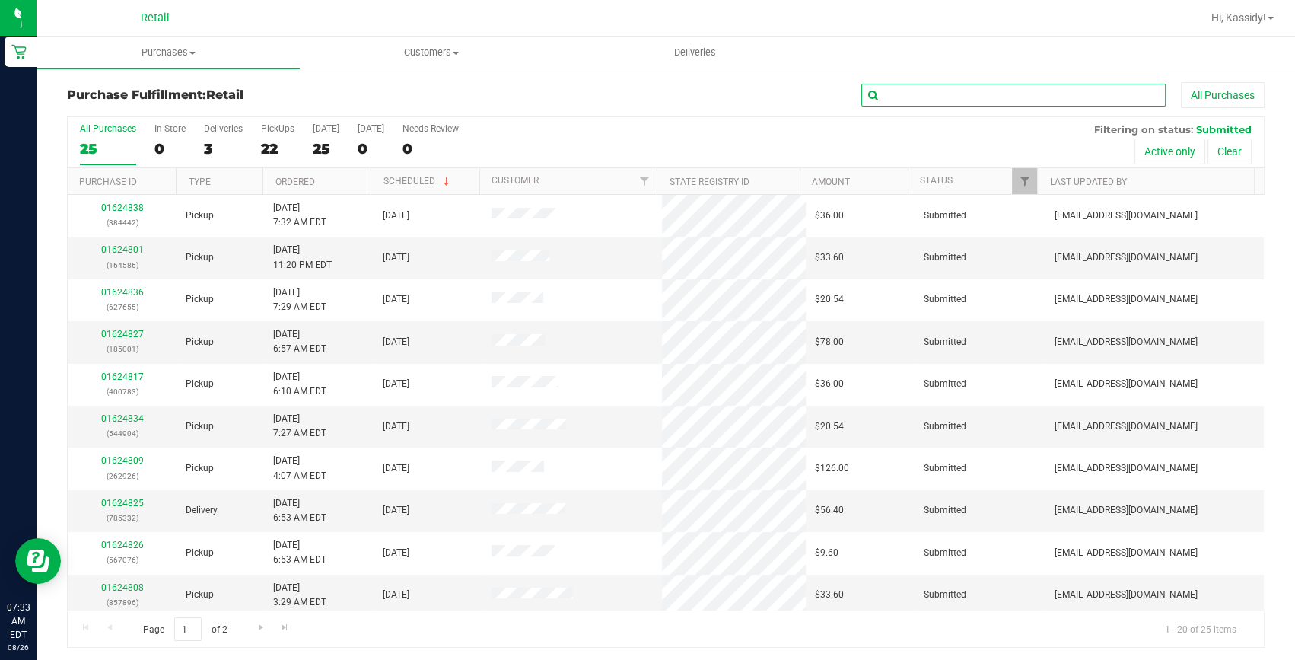
click at [896, 95] on input "text" at bounding box center [1014, 95] width 304 height 23
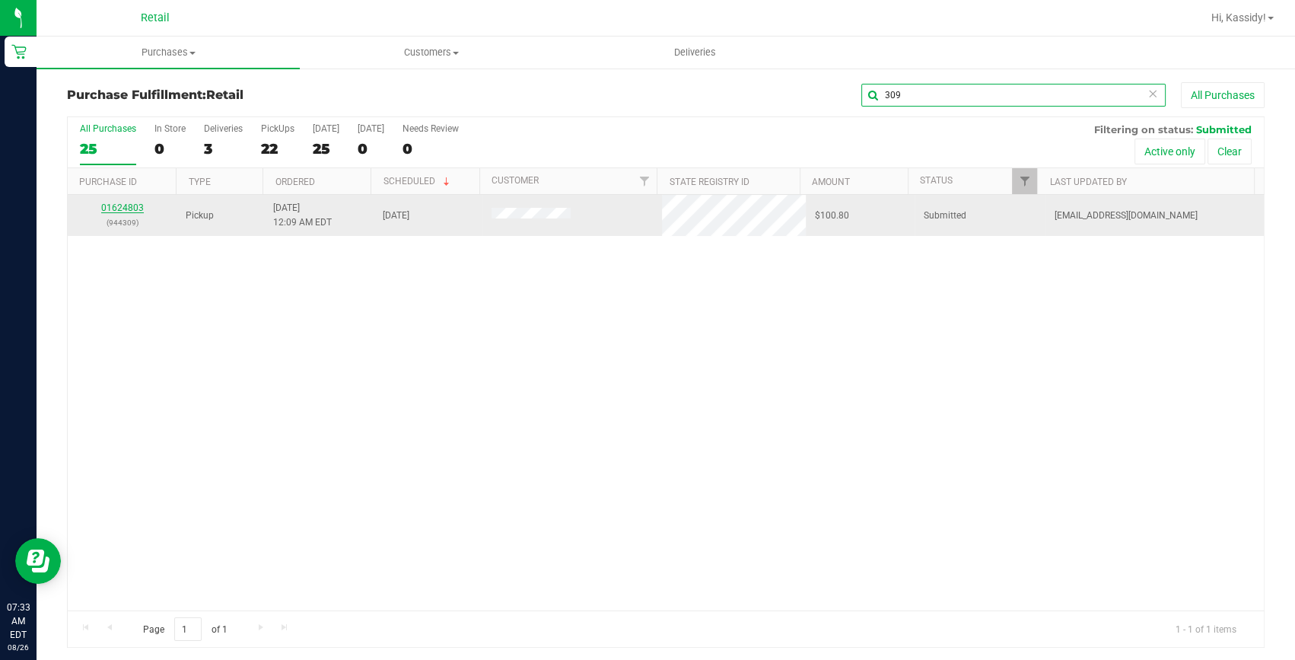
type input "309"
click at [126, 203] on link "01624803" at bounding box center [122, 207] width 43 height 11
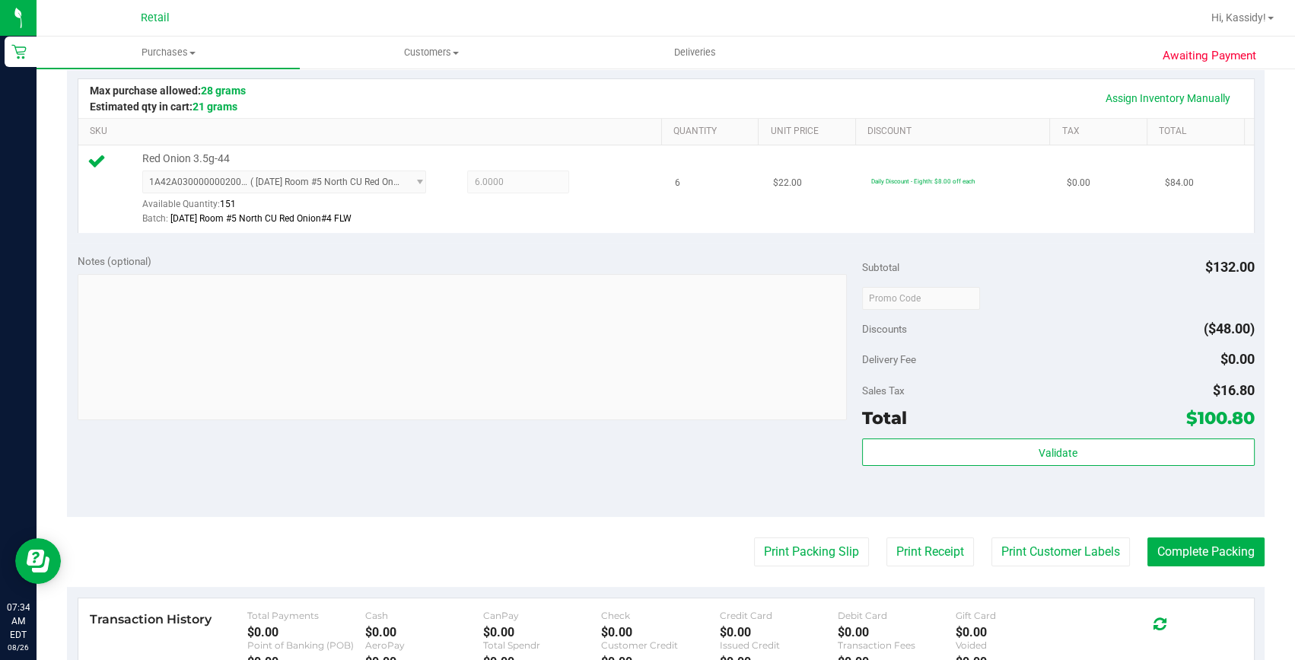
scroll to position [346, 0]
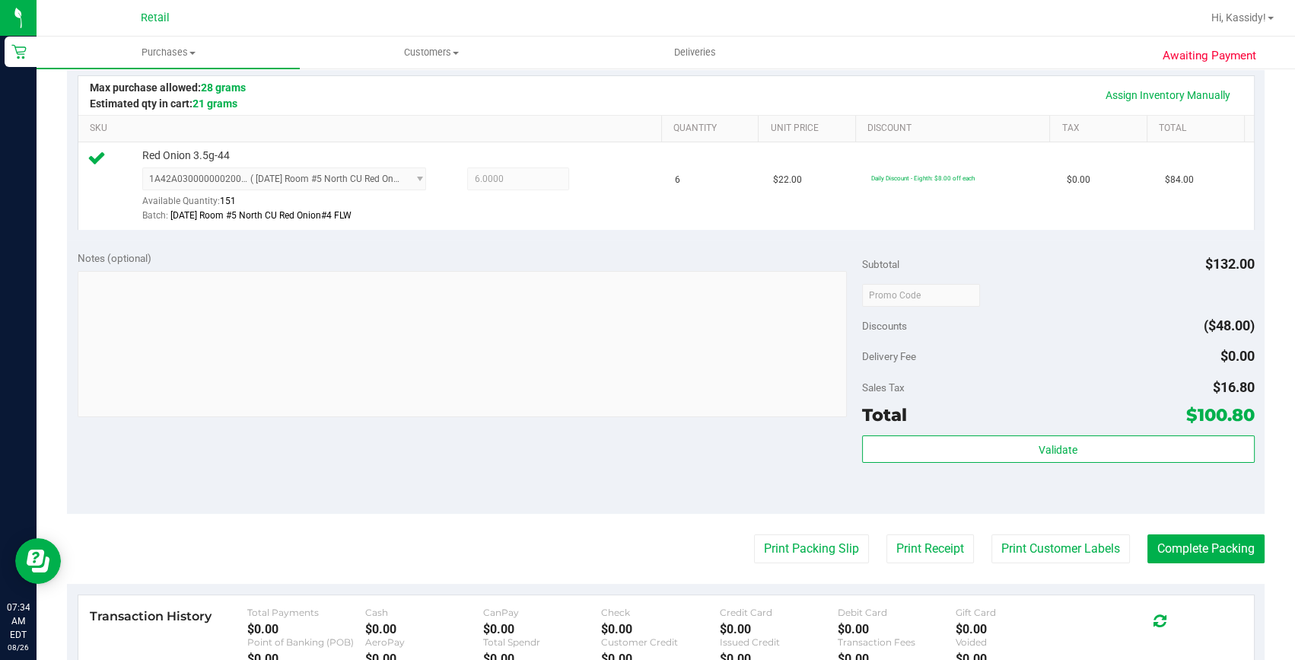
click at [1184, 480] on purchase-details "Back Edit Purchase Cancel Purchase View Profile # 01624803 Med | Rec METRC ID: …" at bounding box center [666, 303] width 1198 height 1132
drag, startPoint x: 1184, startPoint y: 480, endPoint x: 1180, endPoint y: 554, distance: 74.7
click at [1182, 542] on button "Complete Packing" at bounding box center [1206, 548] width 117 height 29
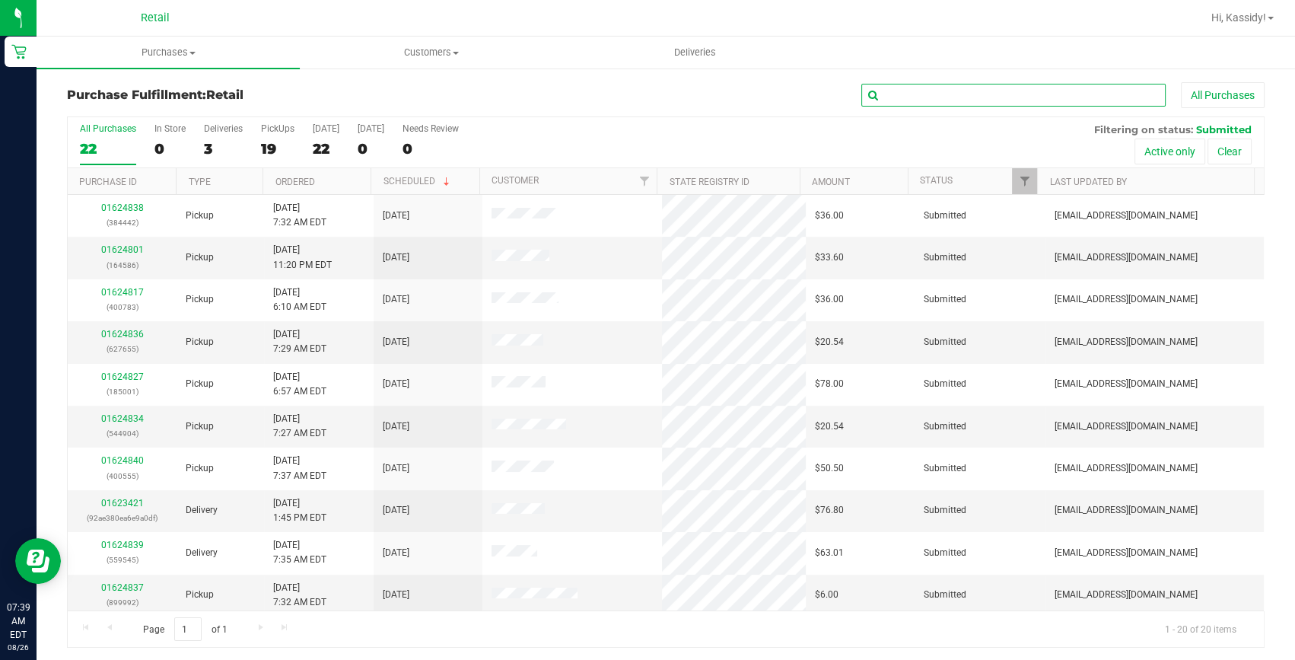
click at [1043, 97] on input "text" at bounding box center [1014, 95] width 304 height 23
click at [1039, 94] on input "text" at bounding box center [1014, 95] width 304 height 23
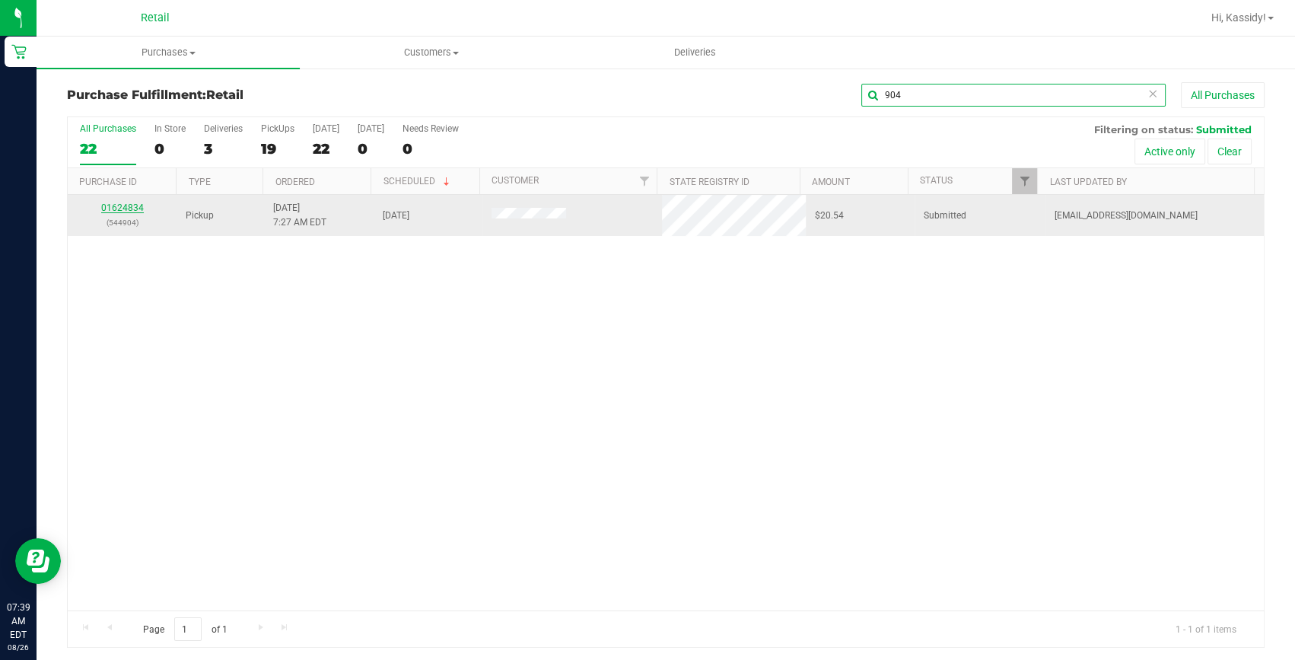
type input "904"
click at [109, 207] on link "01624834" at bounding box center [122, 207] width 43 height 11
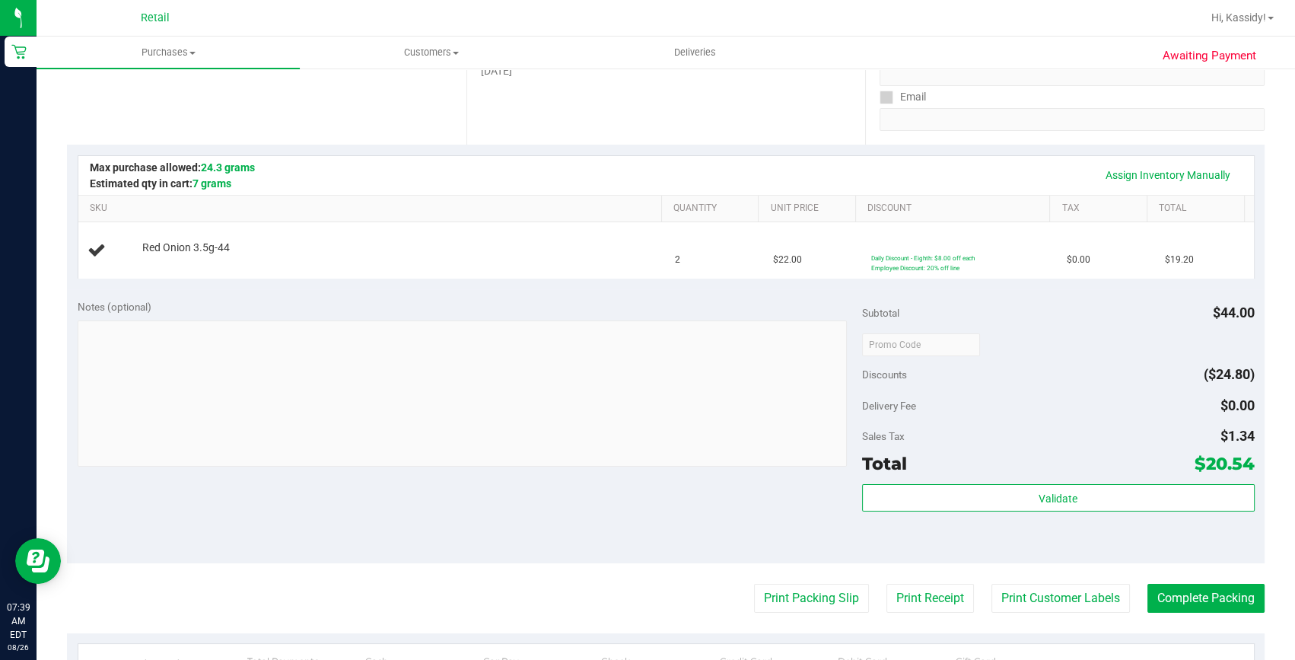
scroll to position [276, 0]
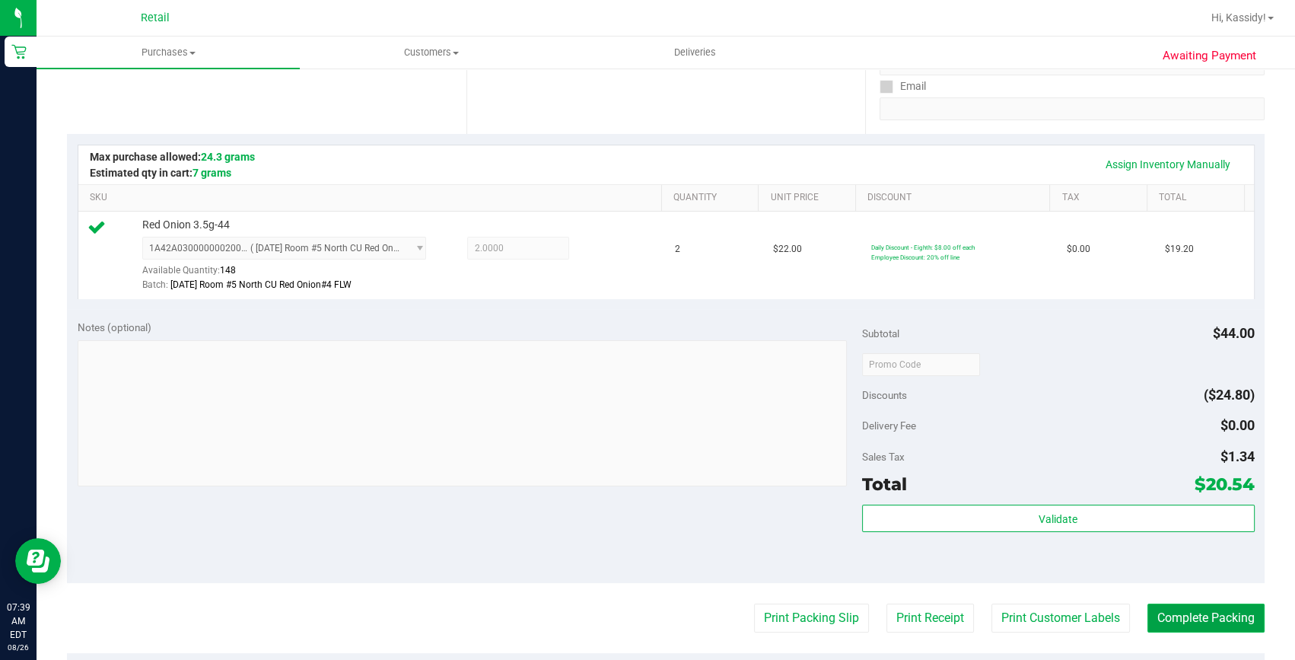
click at [1191, 624] on button "Complete Packing" at bounding box center [1206, 618] width 117 height 29
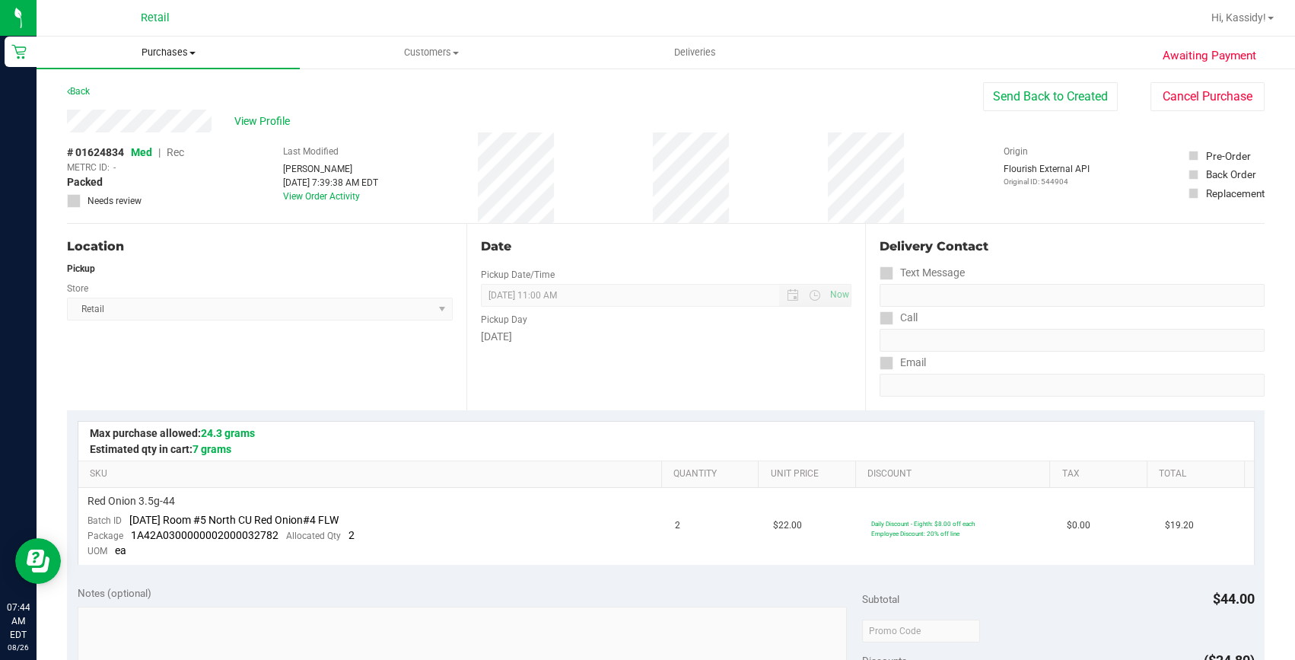
click at [236, 60] on uib-tab-heading "Purchases Summary of purchases Fulfillment All purchases" at bounding box center [168, 53] width 263 height 32
click at [187, 94] on span "Summary of purchases" at bounding box center [115, 91] width 156 height 13
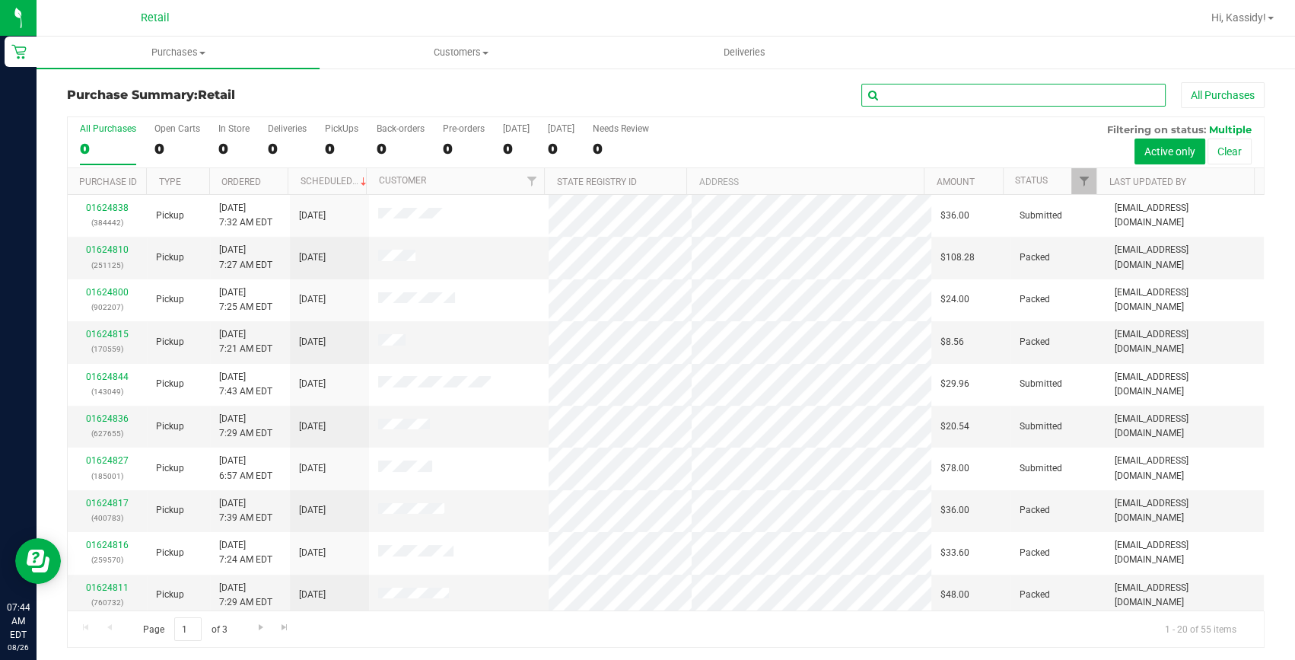
click at [895, 99] on input "text" at bounding box center [1014, 95] width 304 height 23
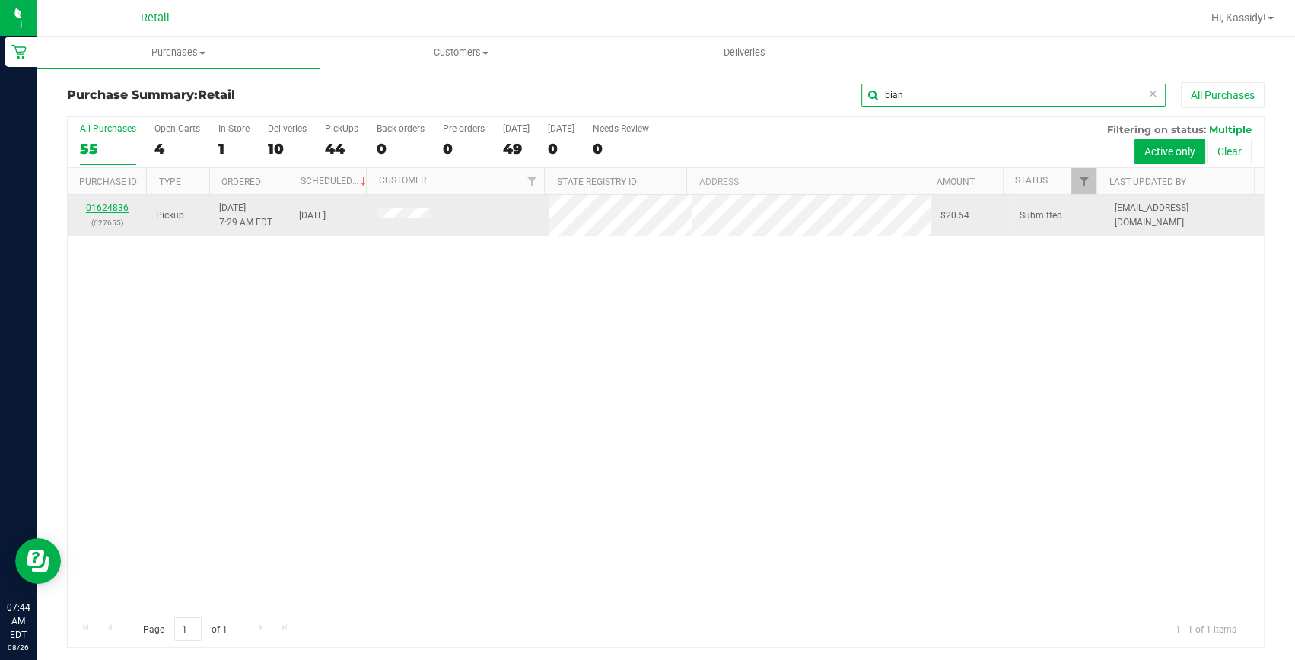
type input "bian"
click at [115, 206] on link "01624836" at bounding box center [107, 207] width 43 height 11
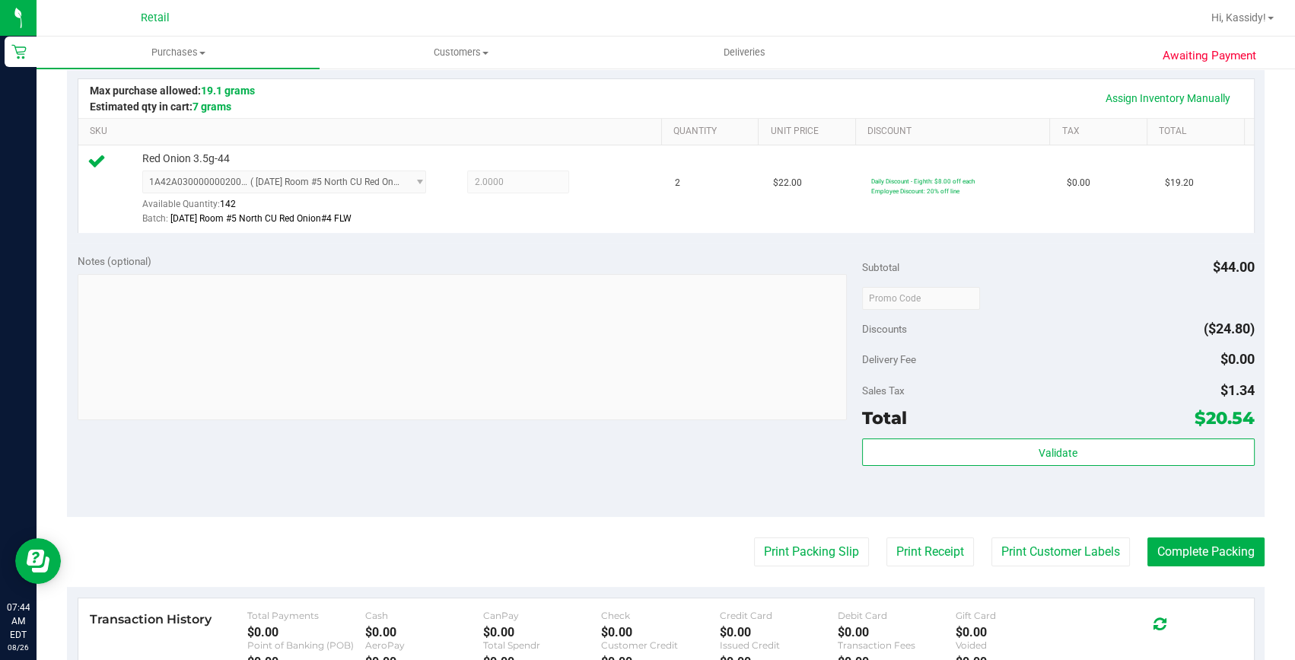
scroll to position [415, 0]
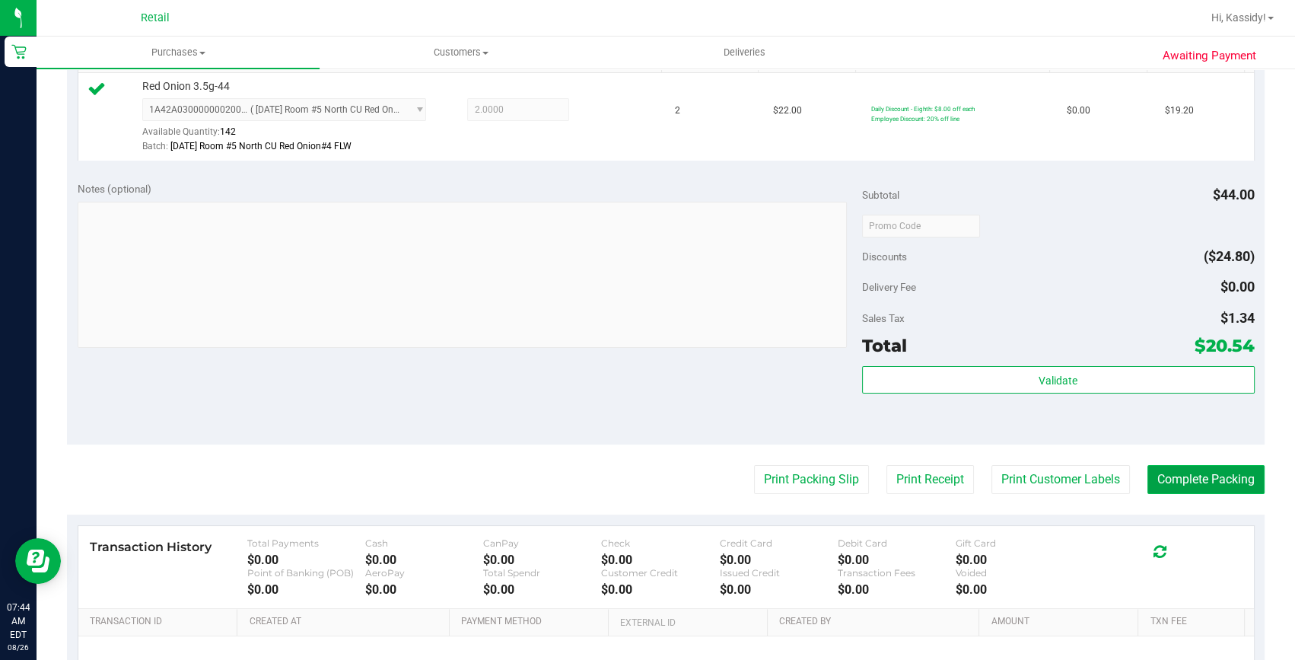
click at [1169, 477] on button "Complete Packing" at bounding box center [1206, 479] width 117 height 29
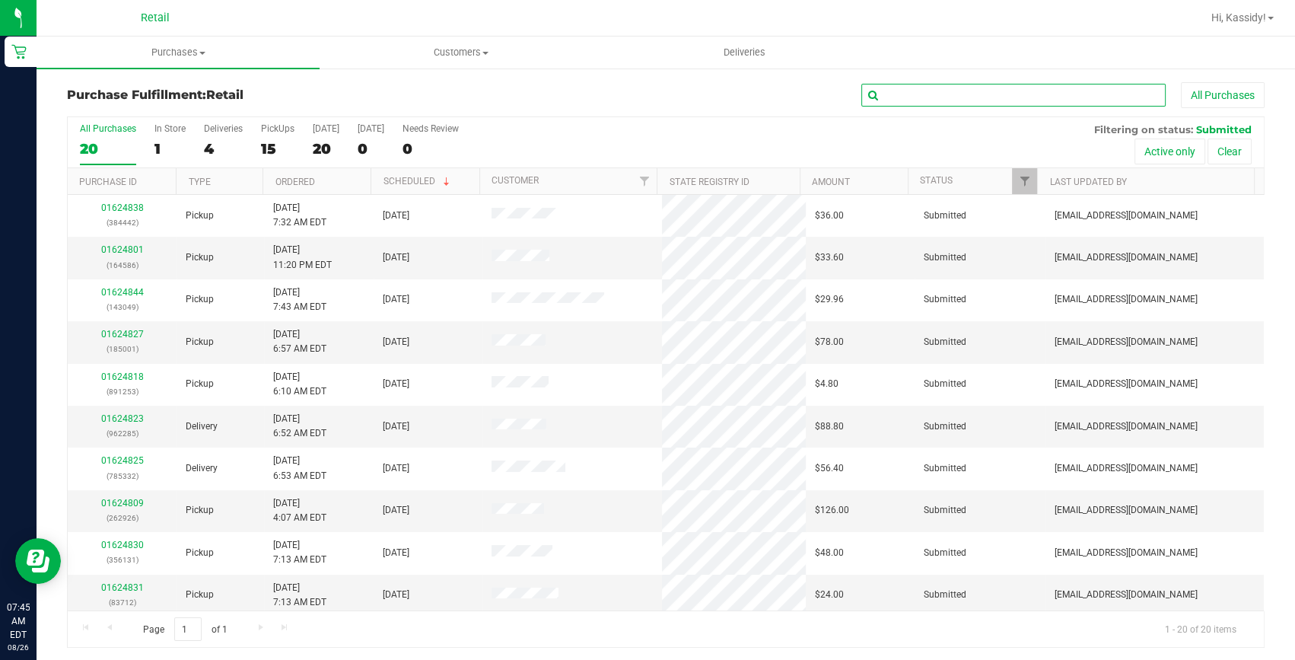
click at [997, 98] on input "text" at bounding box center [1014, 95] width 304 height 23
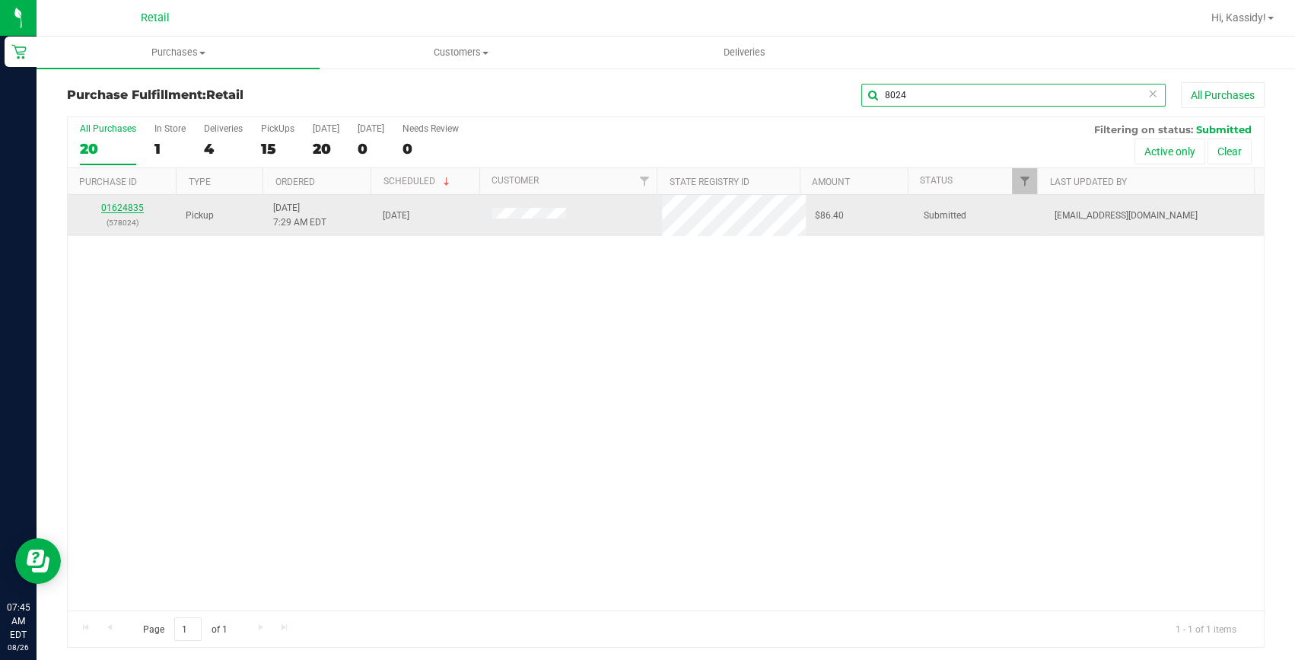
type input "8024"
click at [123, 206] on link "01624835" at bounding box center [122, 207] width 43 height 11
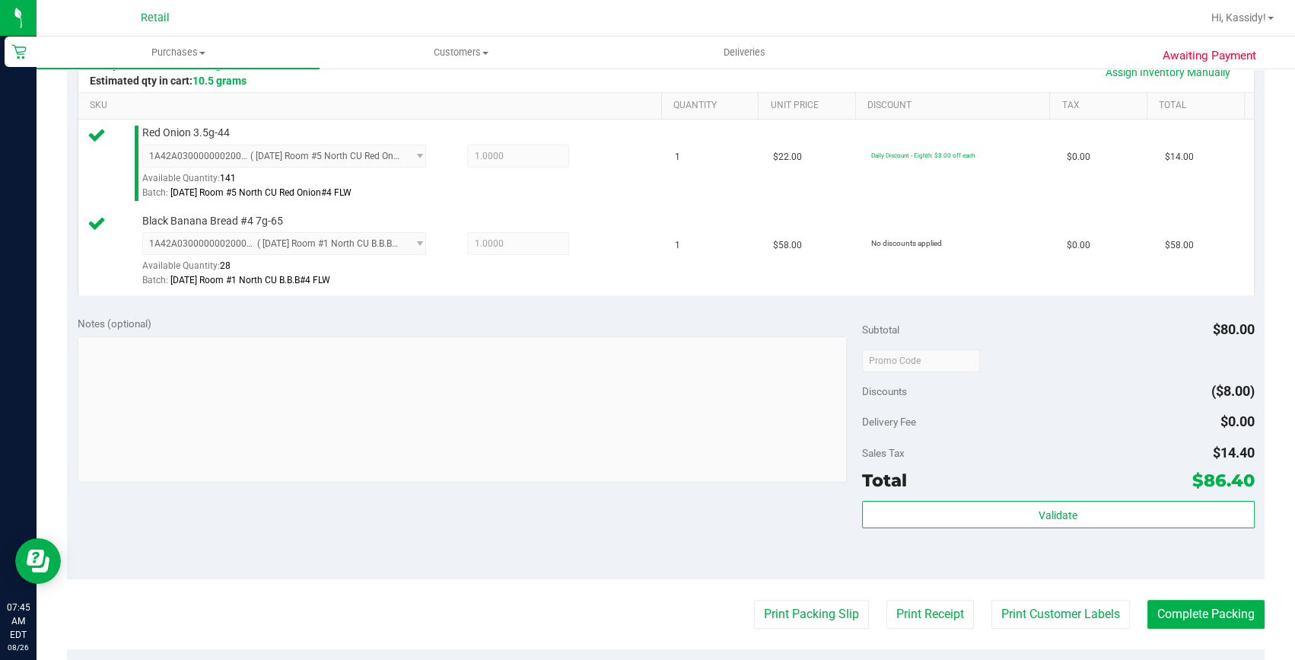
scroll to position [415, 0]
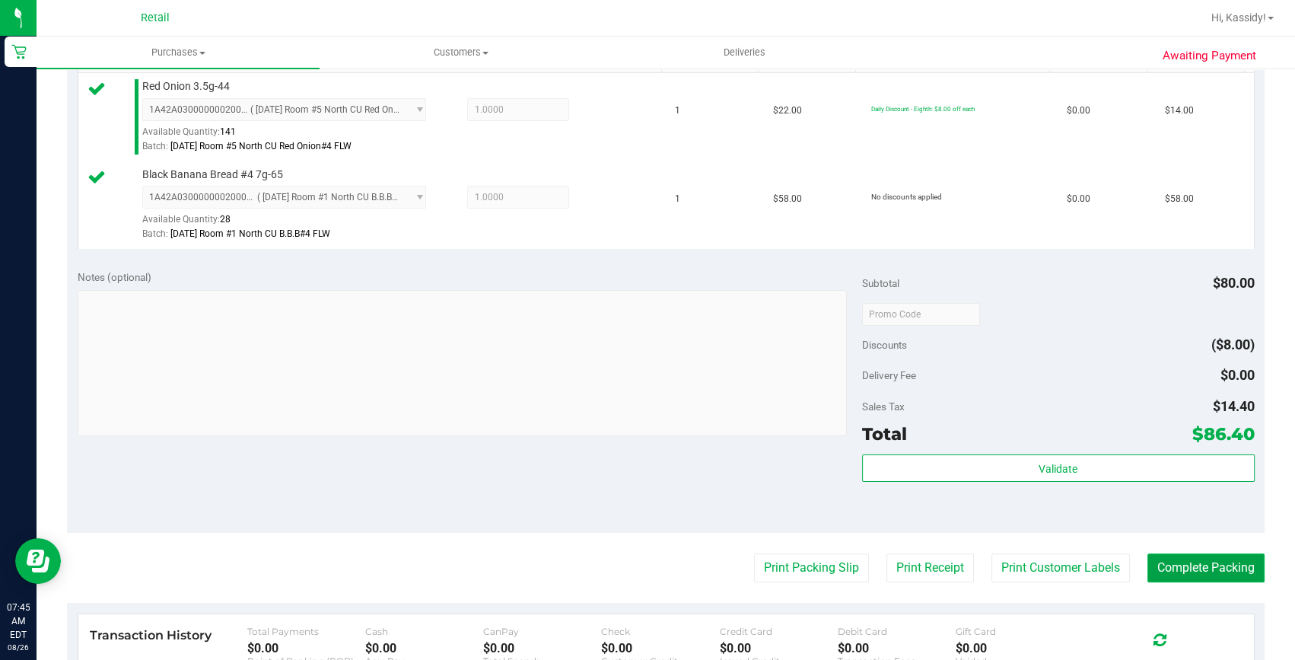
click at [1162, 575] on button "Complete Packing" at bounding box center [1206, 567] width 117 height 29
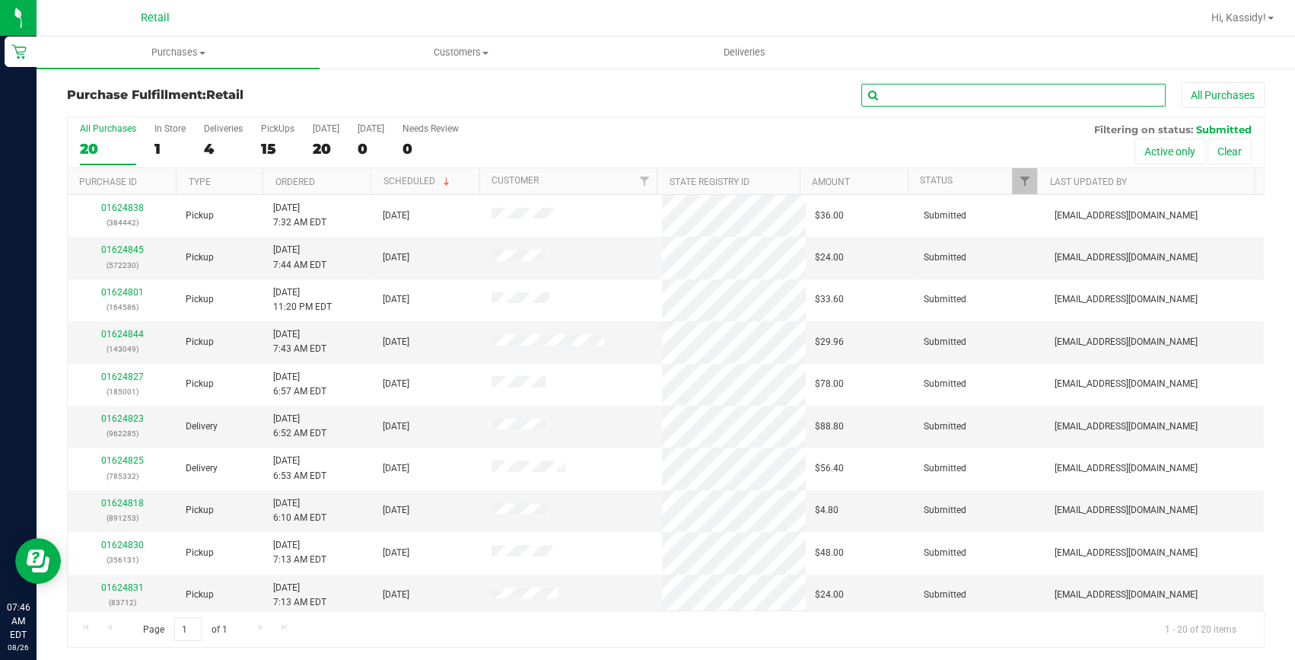
click at [893, 104] on input "text" at bounding box center [1014, 95] width 304 height 23
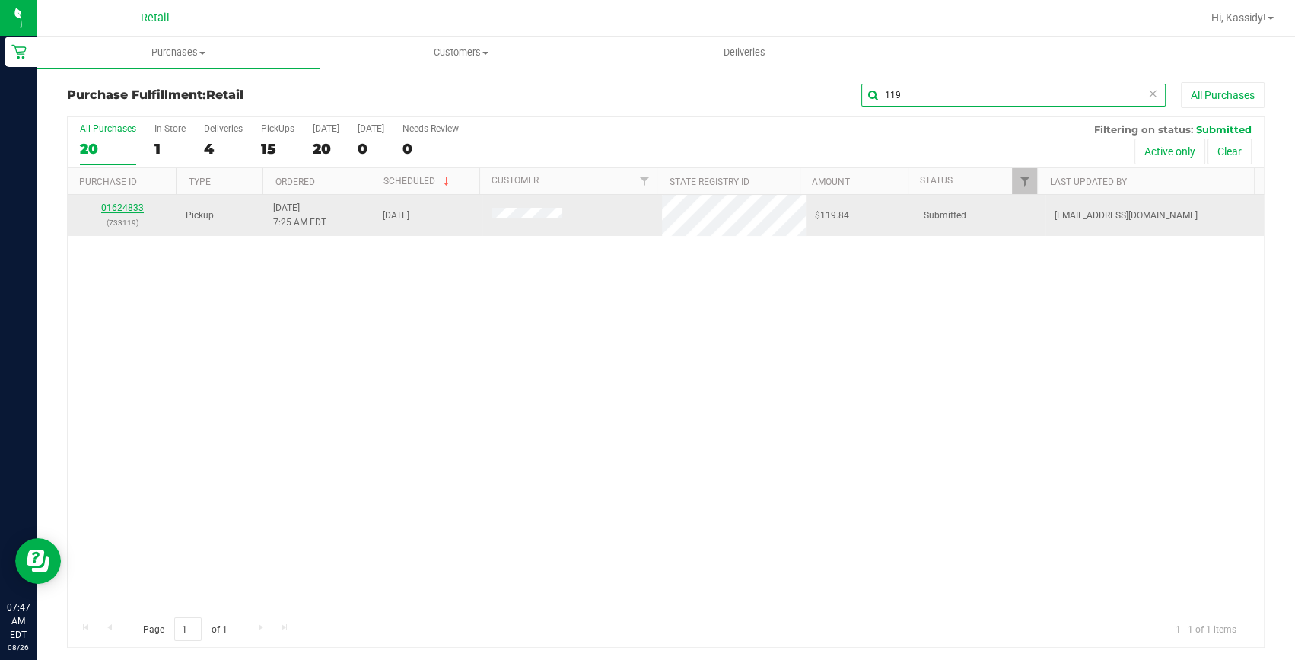
type input "119"
click at [132, 209] on link "01624833" at bounding box center [122, 207] width 43 height 11
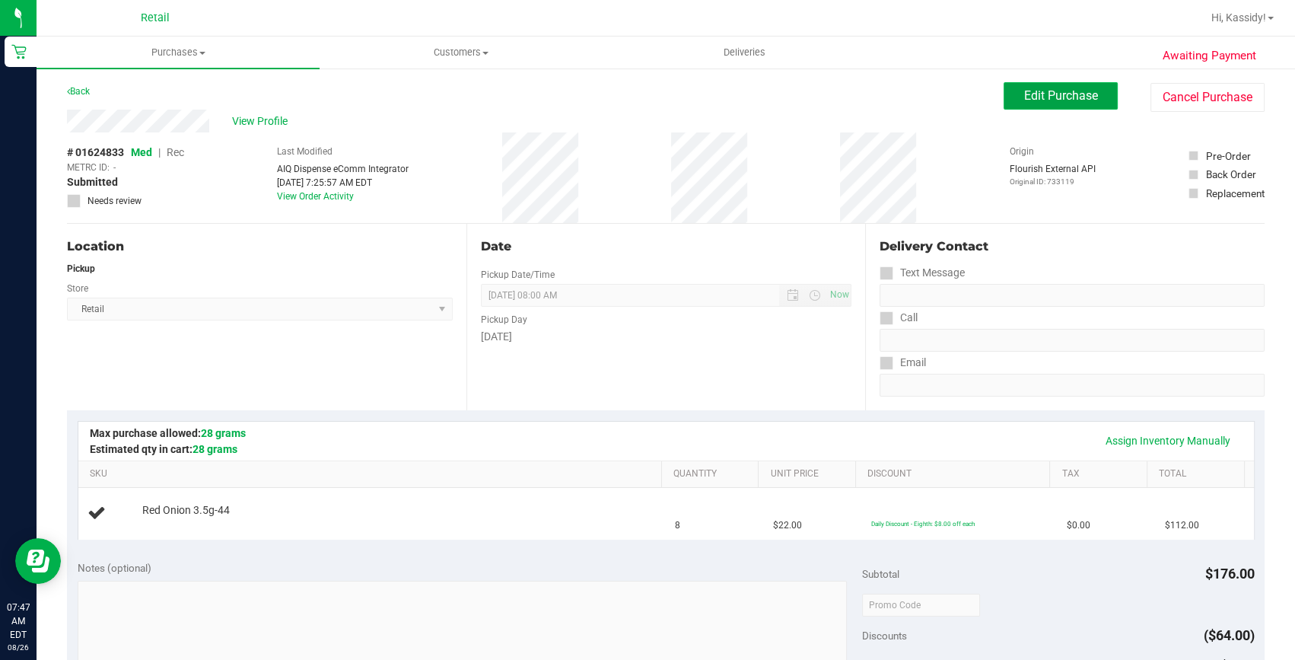
click at [1035, 95] on span "Edit Purchase" at bounding box center [1061, 95] width 74 height 14
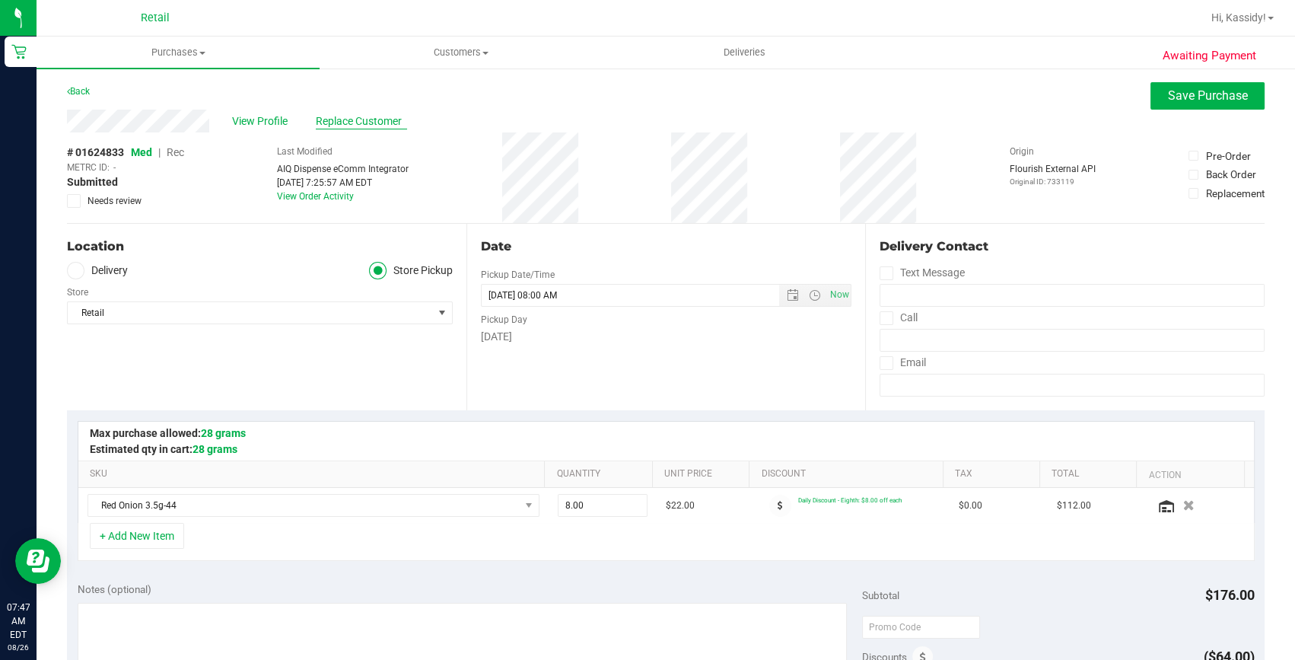
click at [332, 122] on span "Replace Customer" at bounding box center [361, 121] width 91 height 16
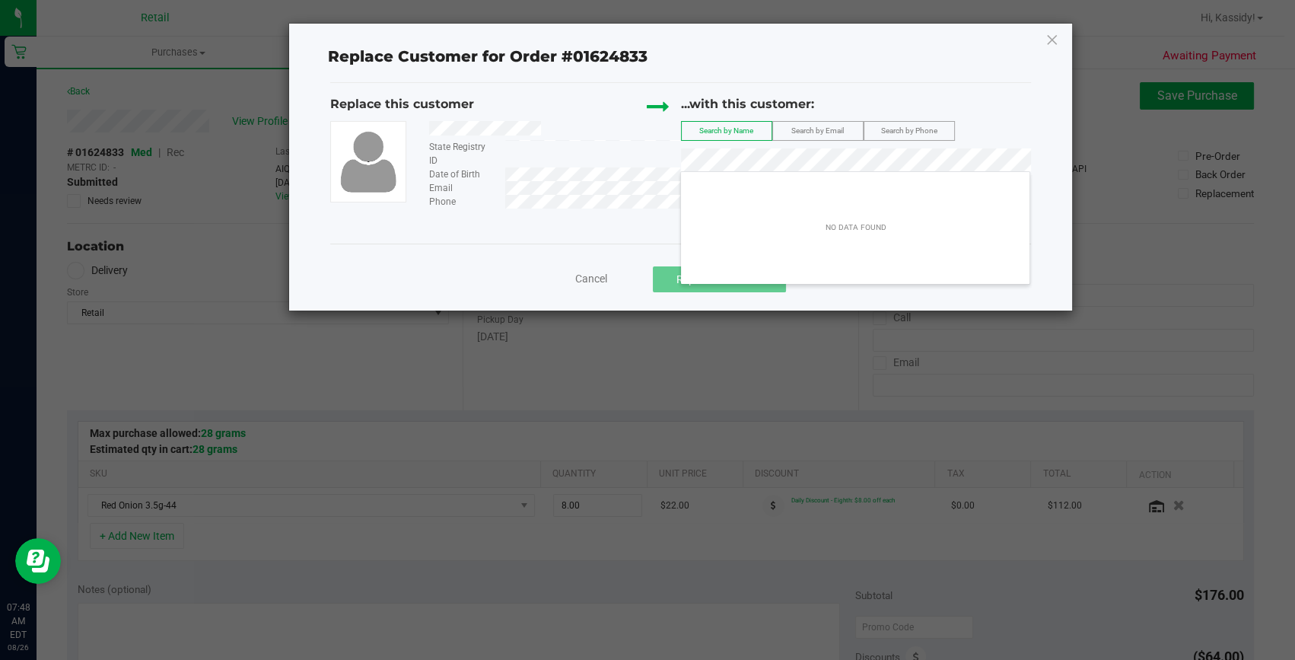
click at [597, 276] on span "Cancel" at bounding box center [591, 278] width 32 height 12
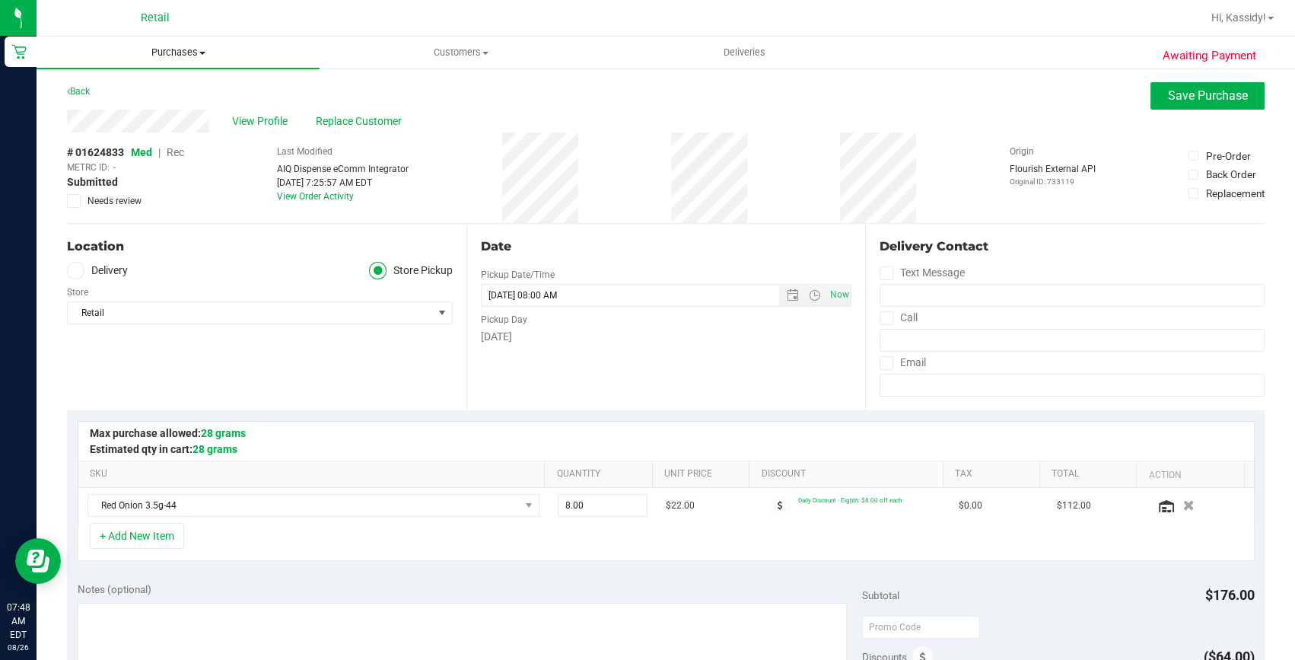
click at [155, 55] on span "Purchases" at bounding box center [178, 53] width 283 height 14
click at [154, 104] on li "Fulfillment" at bounding box center [178, 110] width 283 height 18
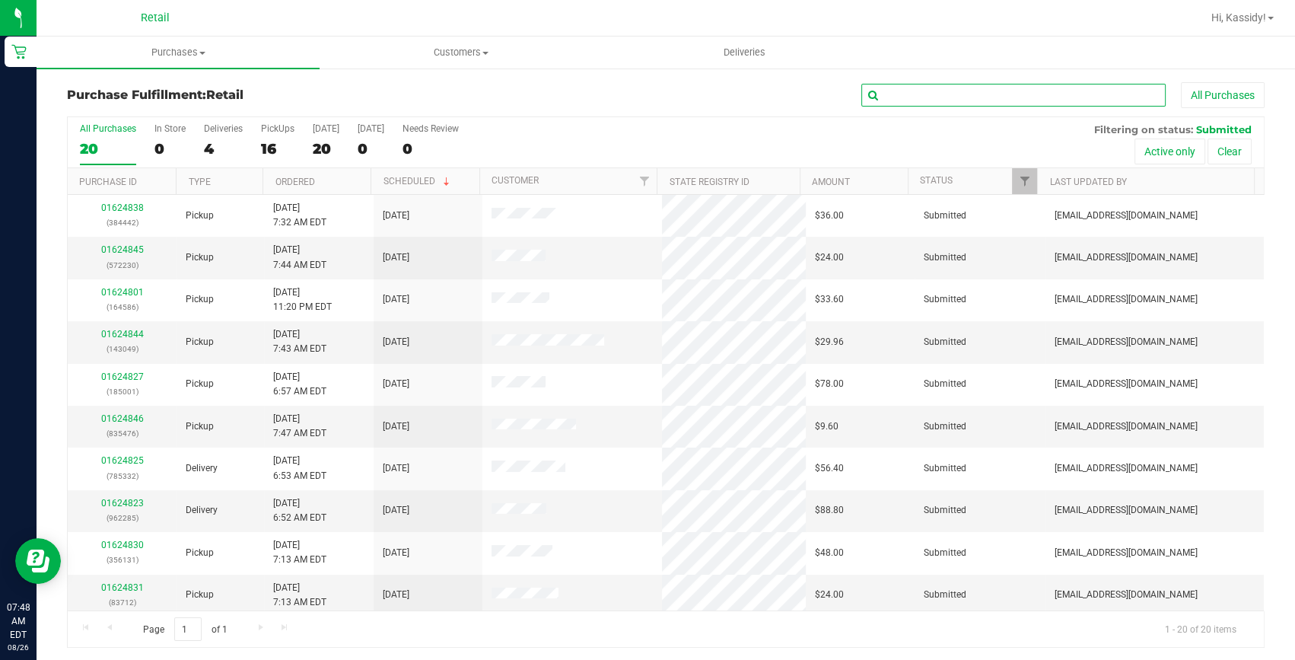
click at [981, 91] on input "text" at bounding box center [1014, 95] width 304 height 23
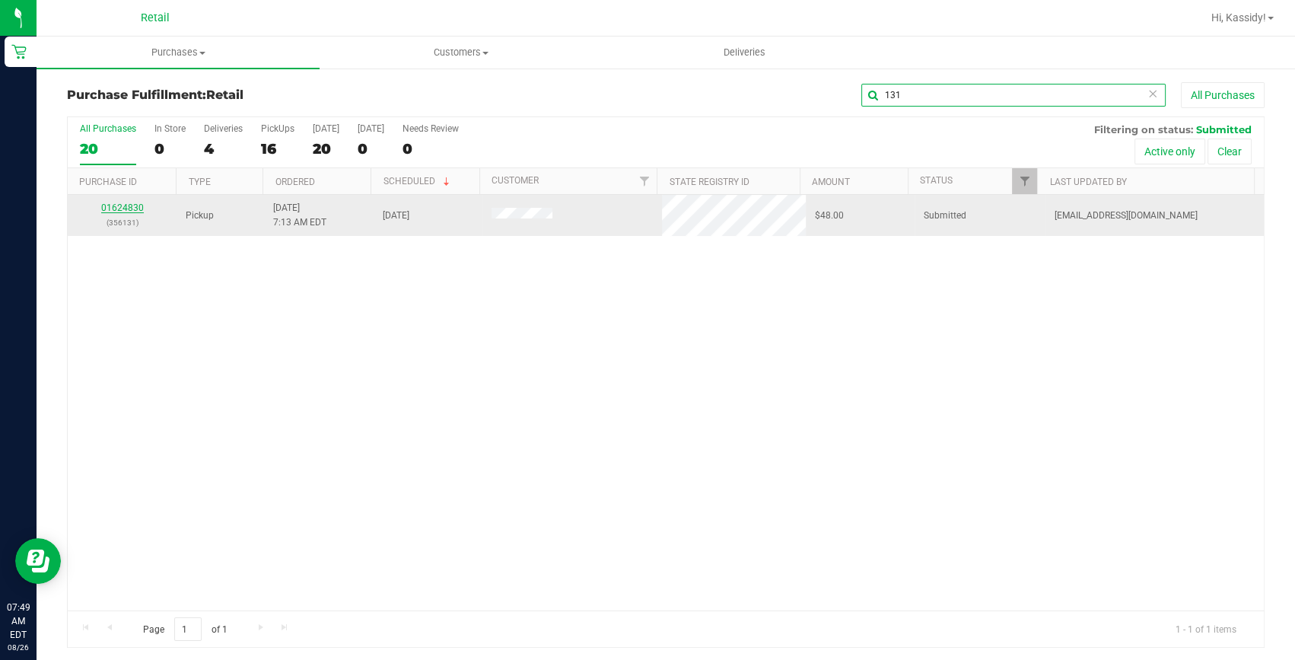
type input "131"
click at [116, 209] on link "01624830" at bounding box center [122, 207] width 43 height 11
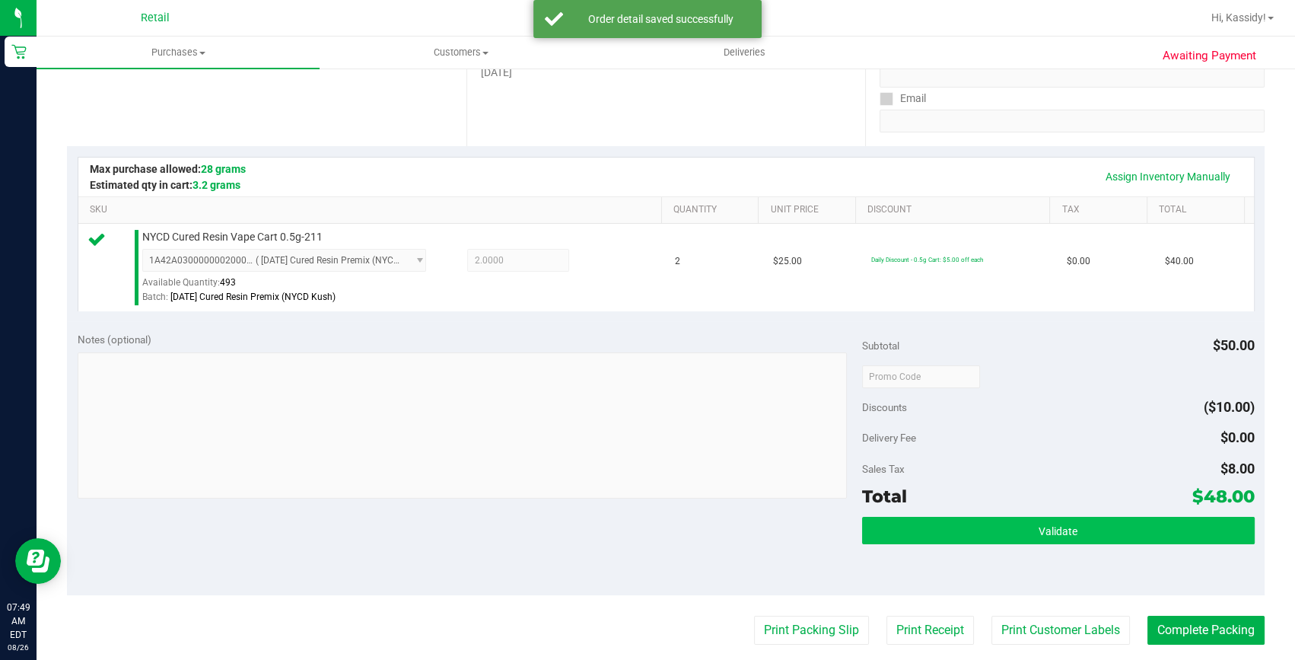
scroll to position [276, 0]
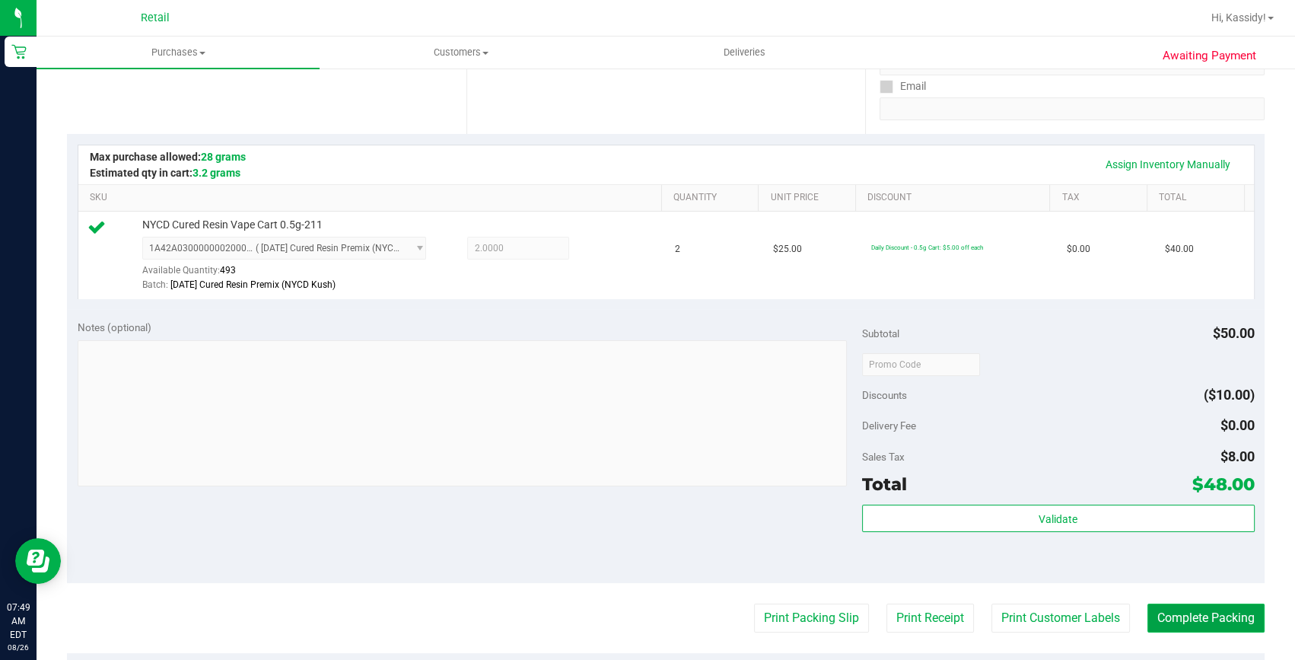
click at [1178, 620] on button "Complete Packing" at bounding box center [1206, 618] width 117 height 29
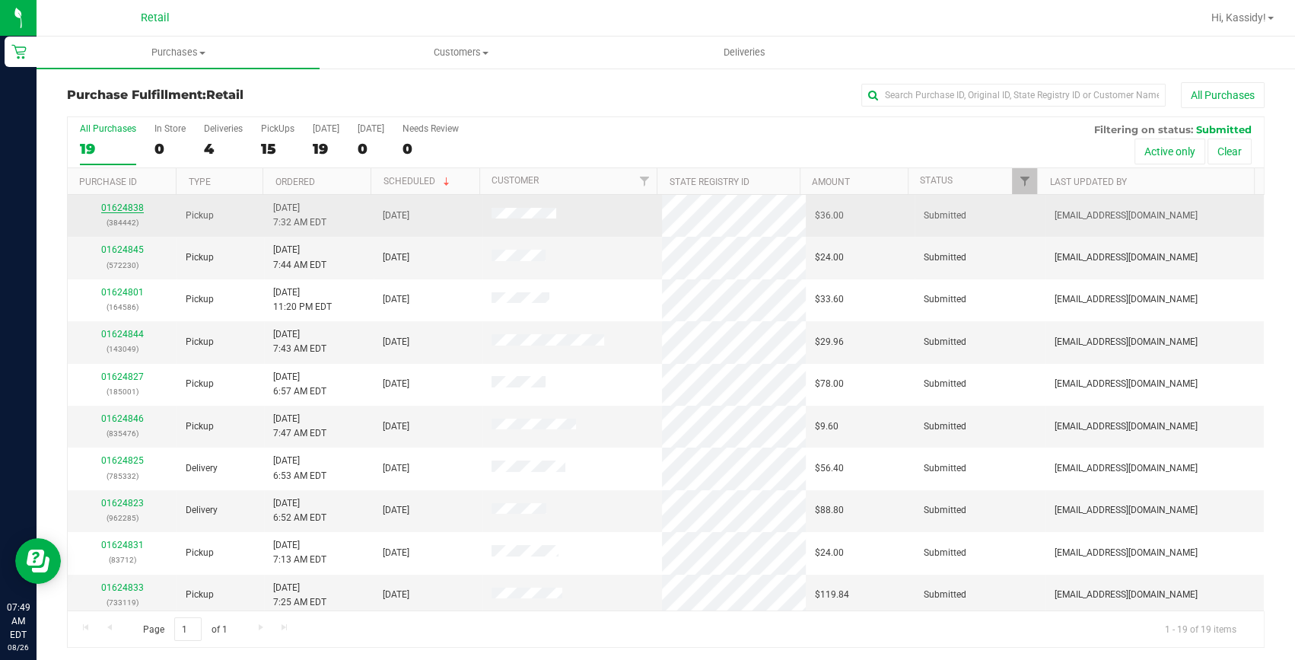
click at [118, 212] on link "01624838" at bounding box center [122, 207] width 43 height 11
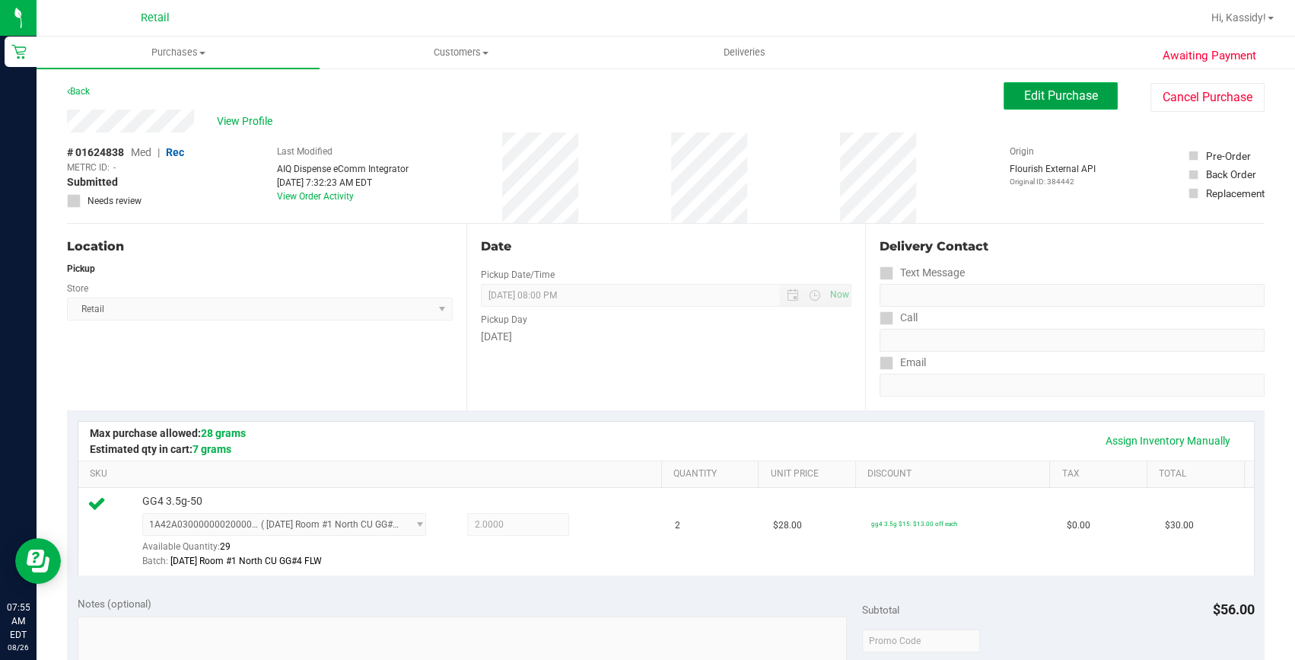
click at [1024, 98] on span "Edit Purchase" at bounding box center [1061, 95] width 74 height 14
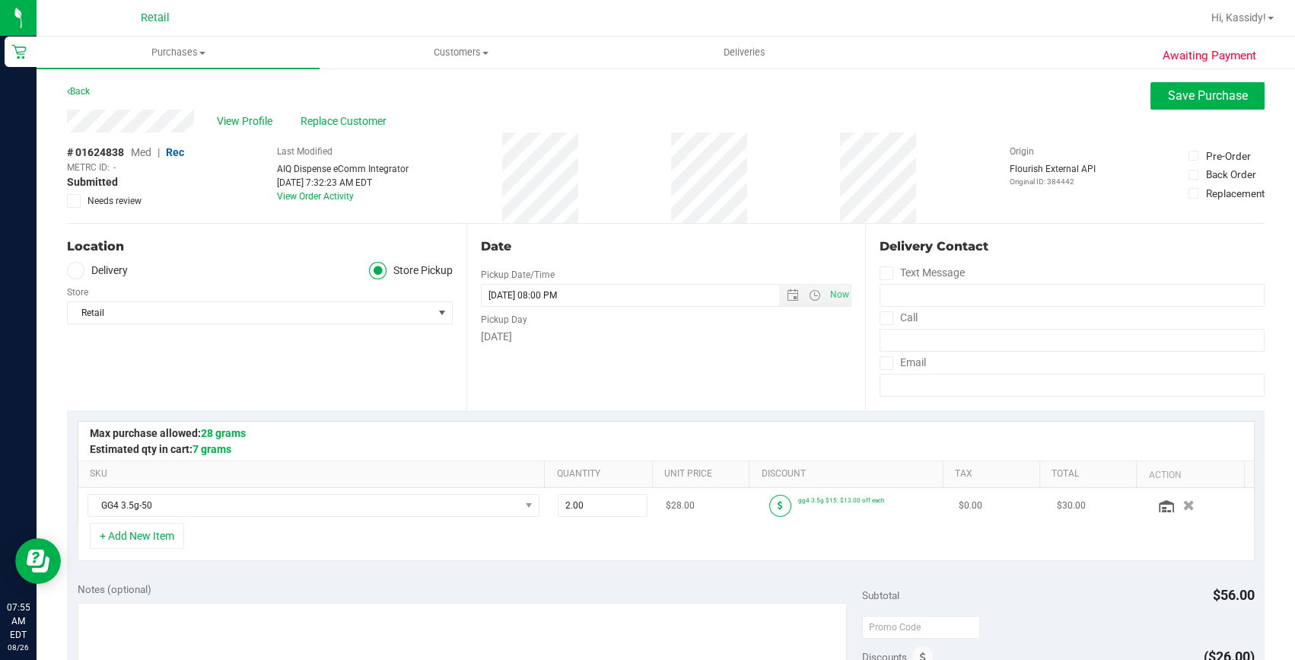
click at [778, 507] on icon at bounding box center [780, 505] width 5 height 9
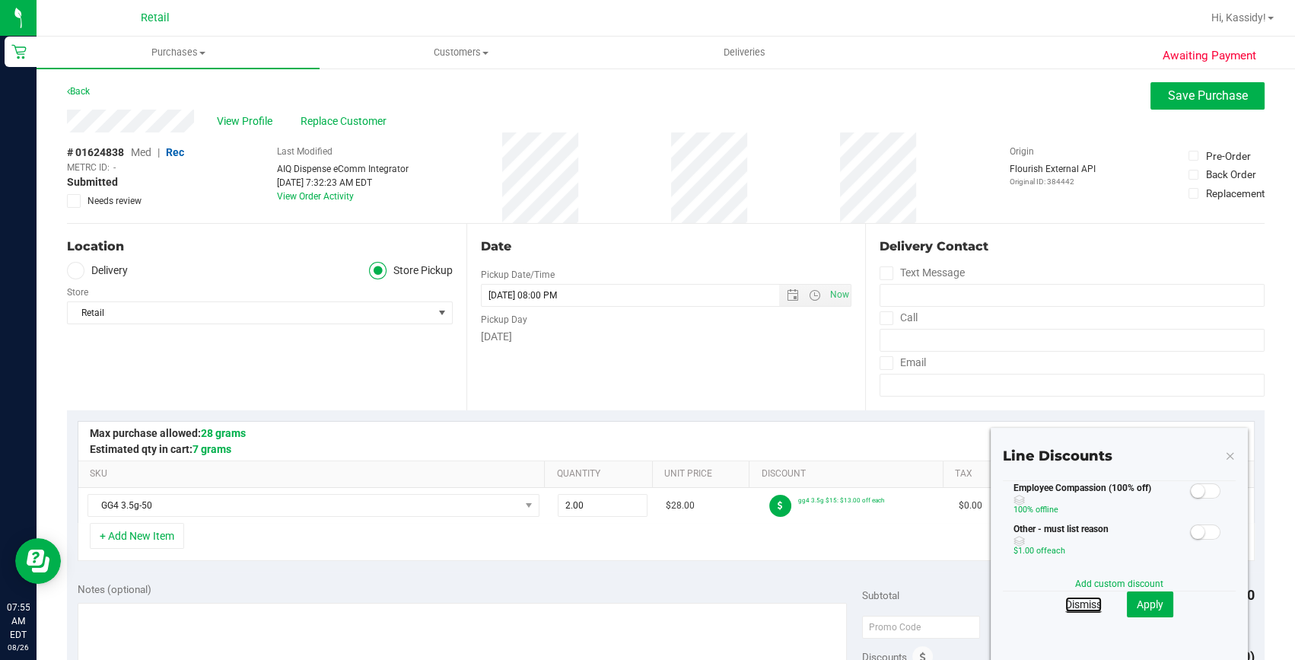
click at [1078, 607] on link "Dismiss" at bounding box center [1084, 604] width 37 height 15
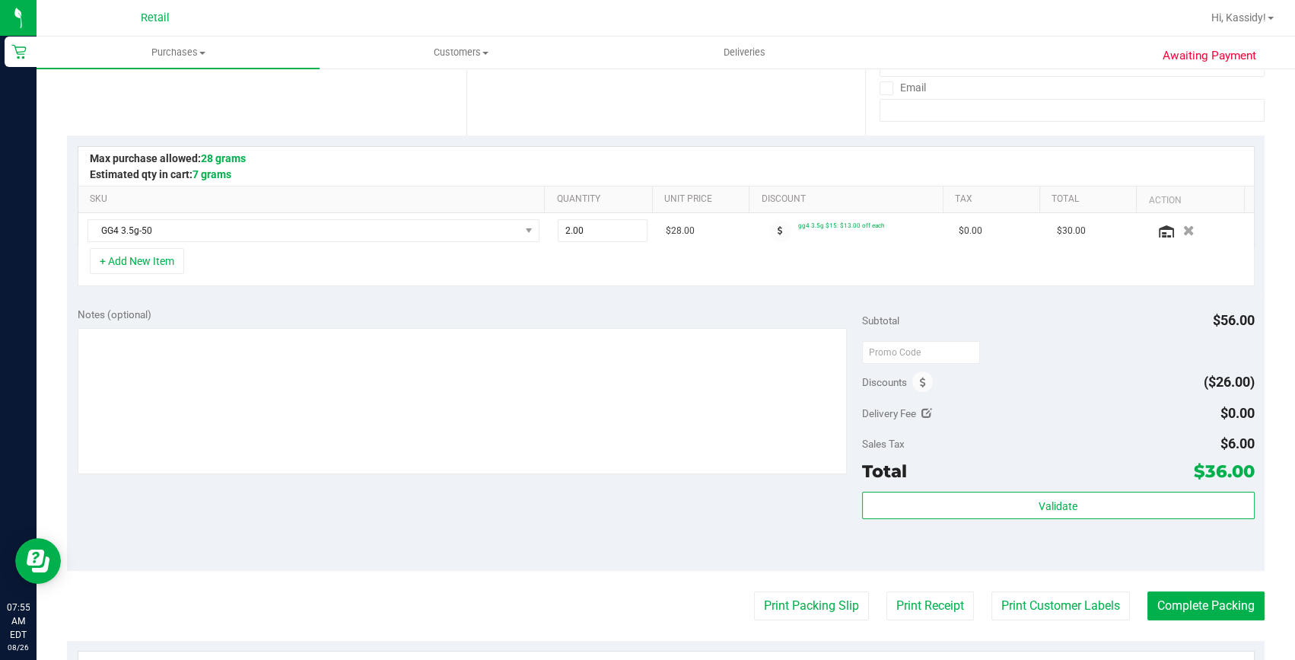
scroll to position [276, 0]
click at [913, 378] on span at bounding box center [923, 380] width 21 height 21
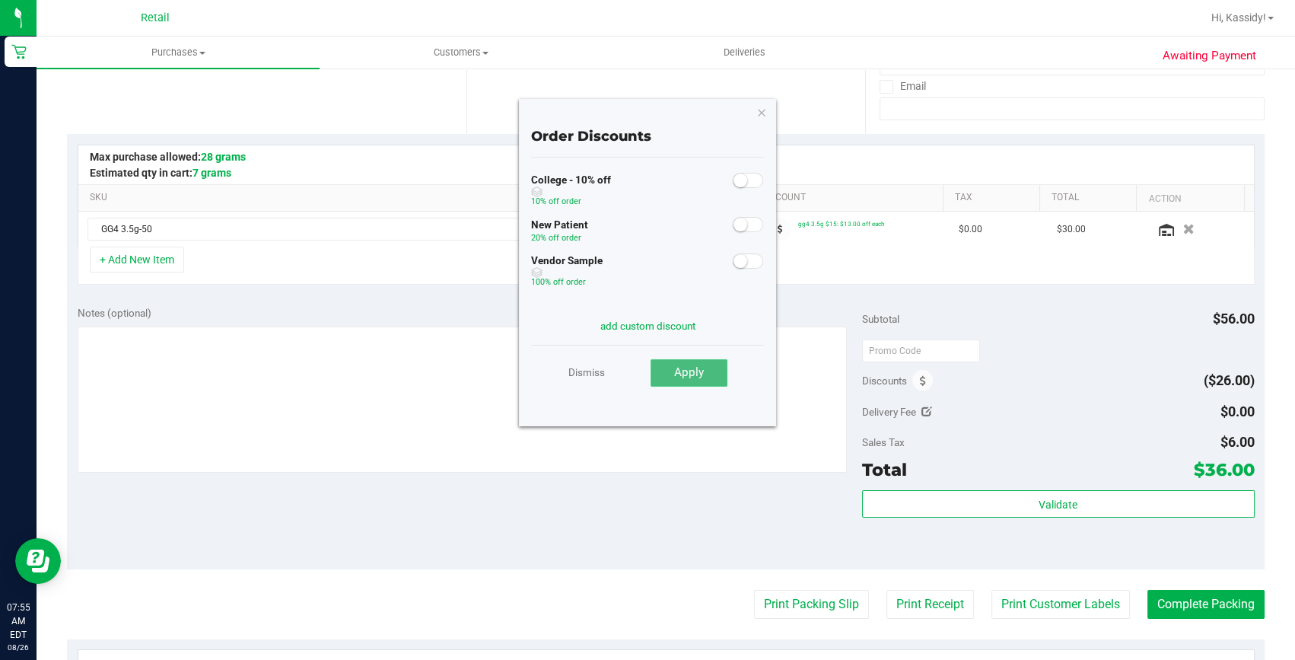
click at [684, 382] on button "Apply" at bounding box center [689, 372] width 77 height 27
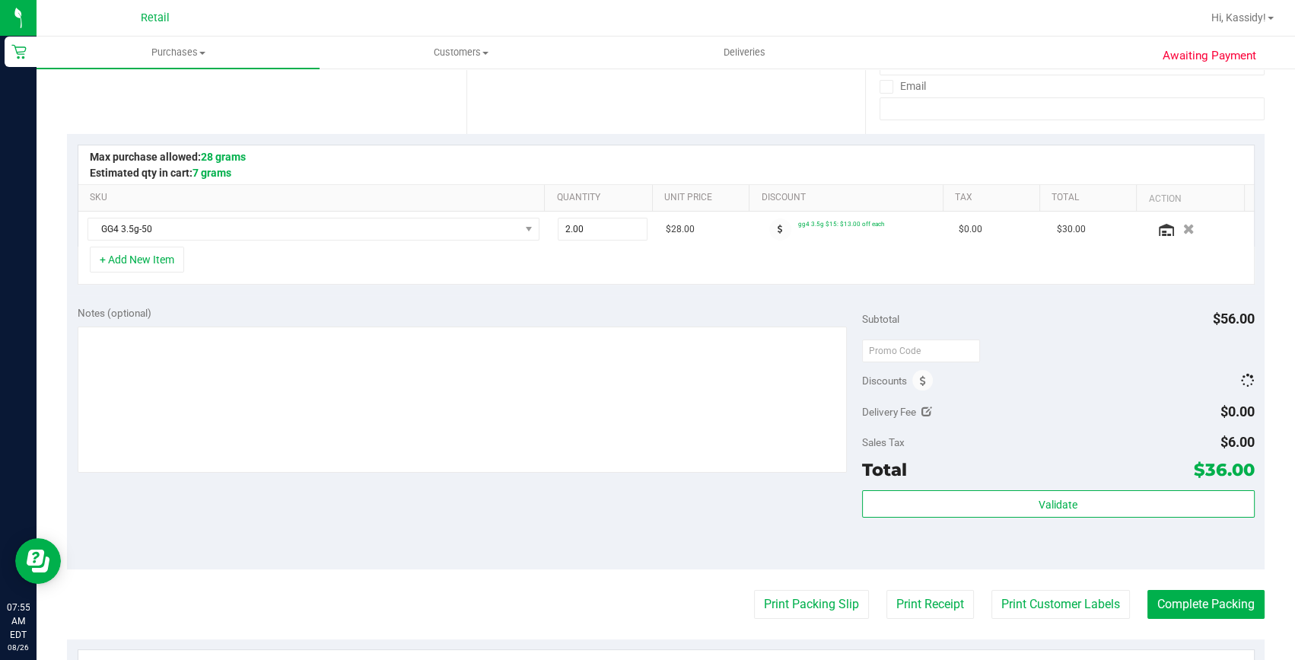
scroll to position [346, 0]
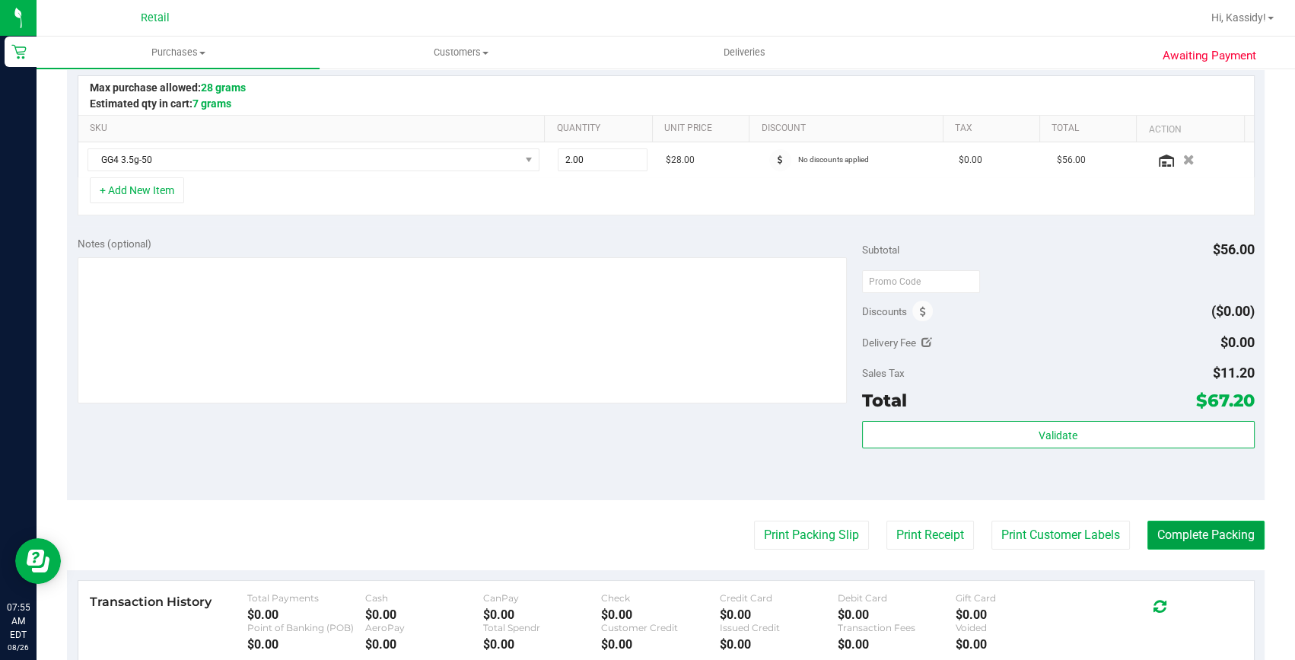
click at [1157, 540] on button "Complete Packing" at bounding box center [1206, 535] width 117 height 29
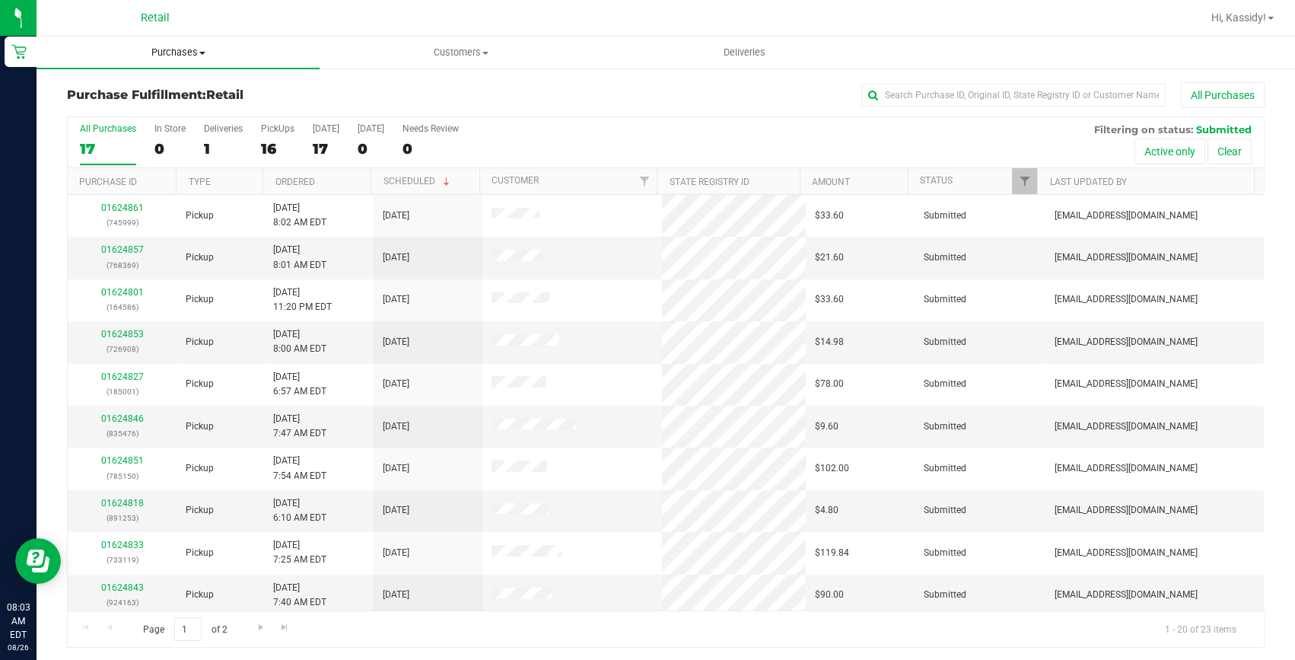
click at [207, 46] on span "Purchases" at bounding box center [178, 53] width 283 height 14
click at [176, 90] on span "Summary of purchases" at bounding box center [115, 91] width 156 height 13
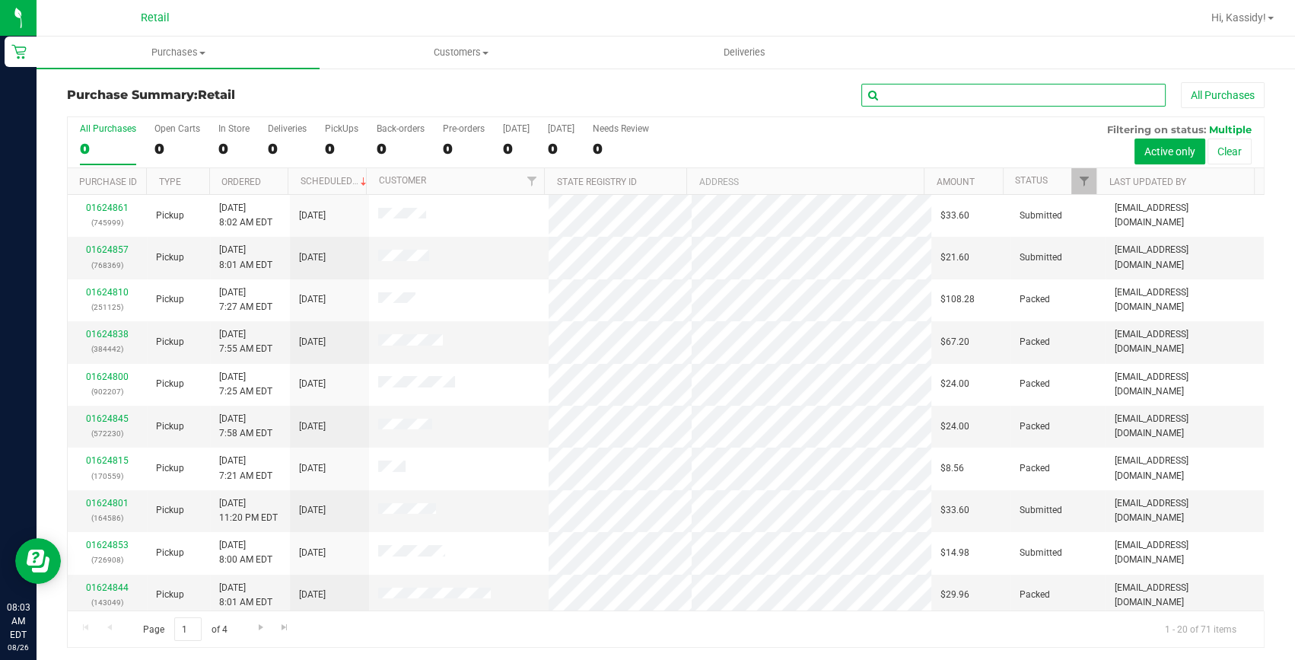
click at [1014, 99] on input "text" at bounding box center [1014, 95] width 304 height 23
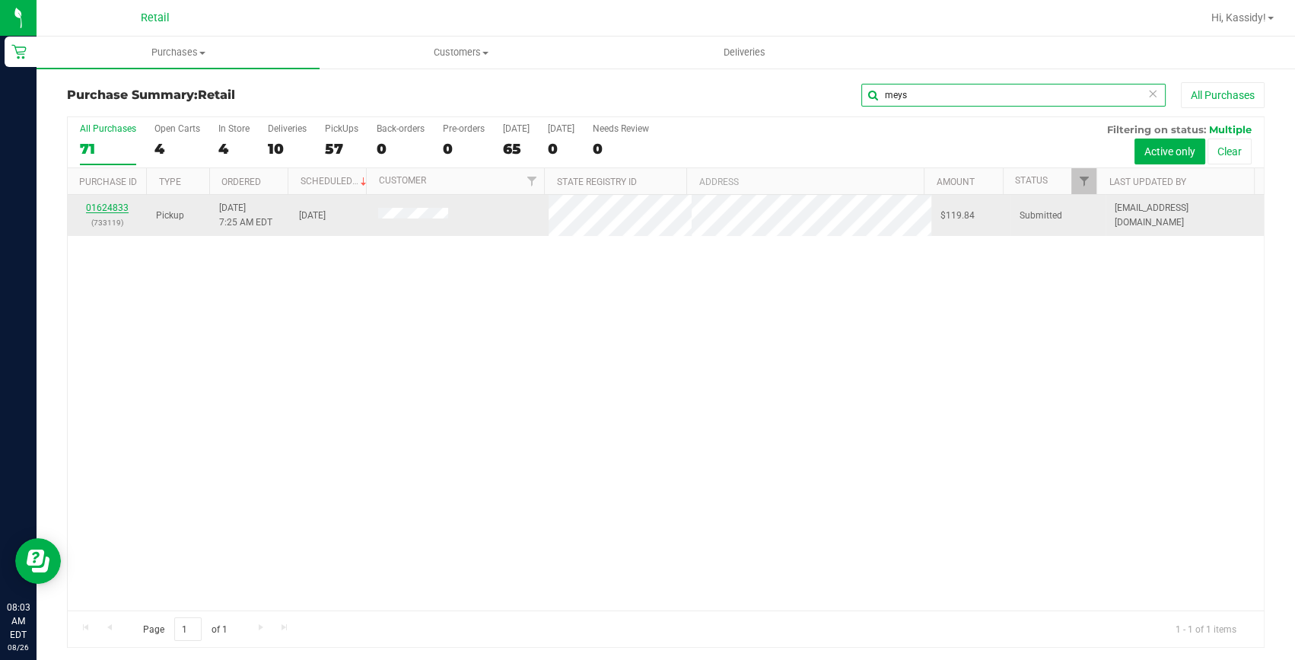
type input "meys"
click at [105, 206] on link "01624833" at bounding box center [107, 207] width 43 height 11
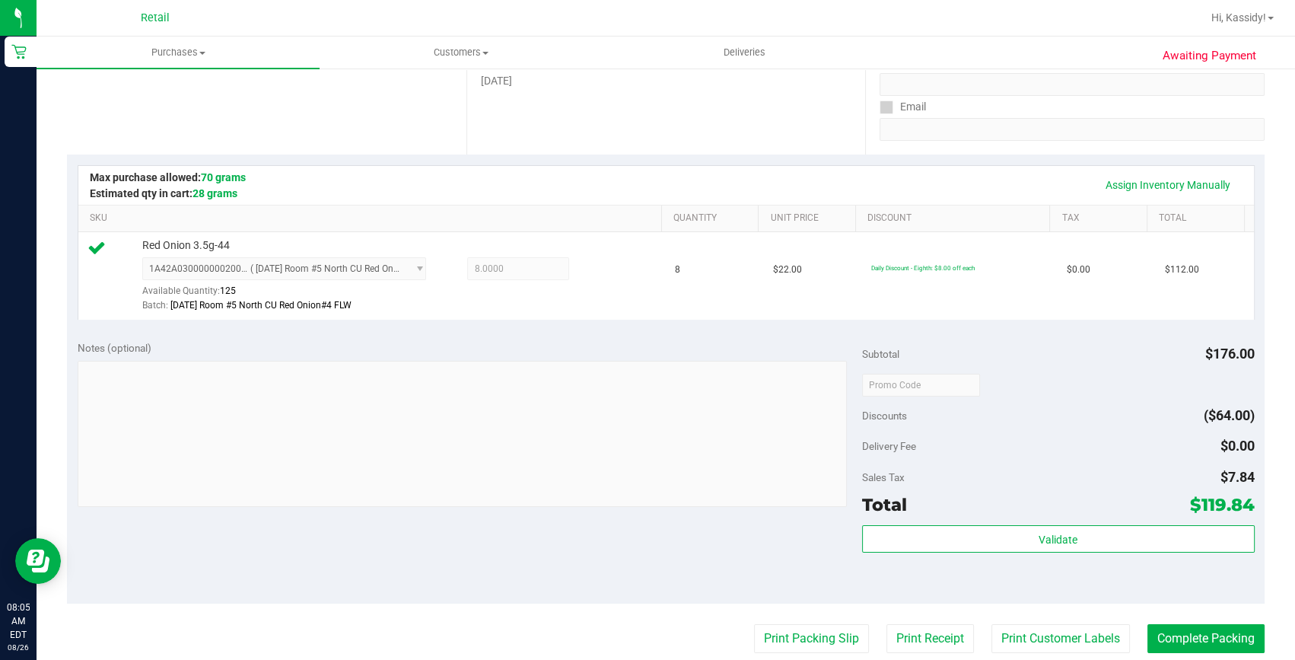
scroll to position [346, 0]
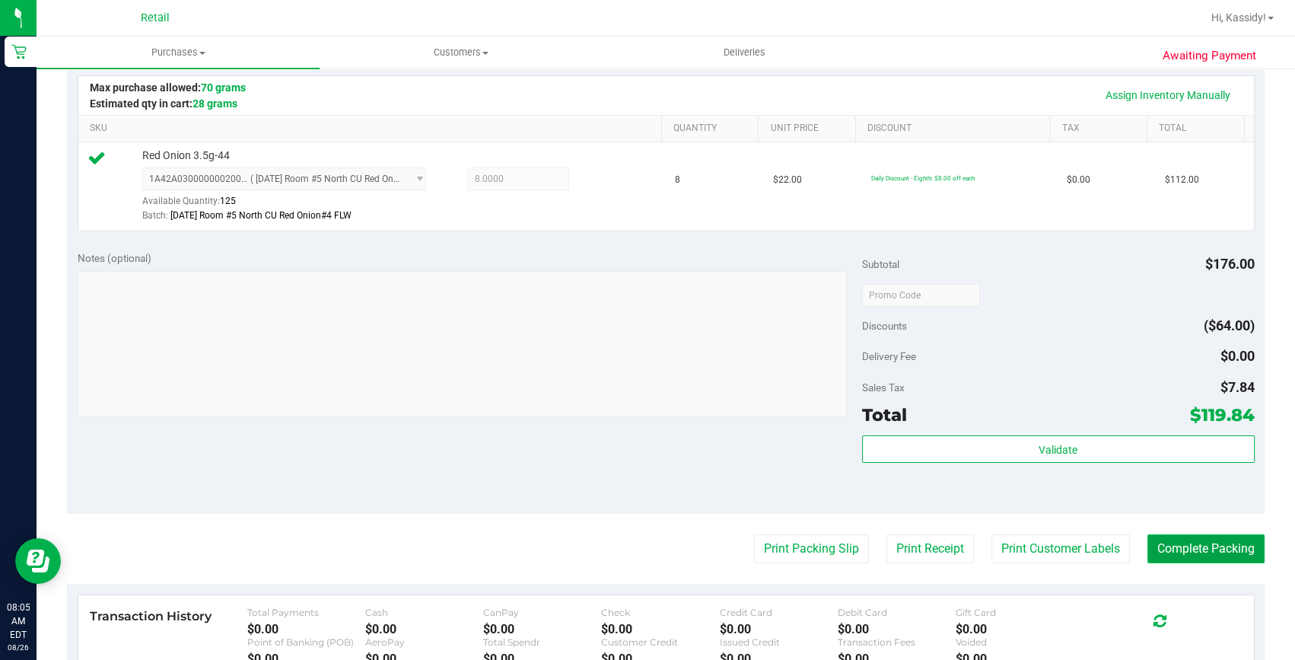
click at [1165, 541] on button "Complete Packing" at bounding box center [1206, 548] width 117 height 29
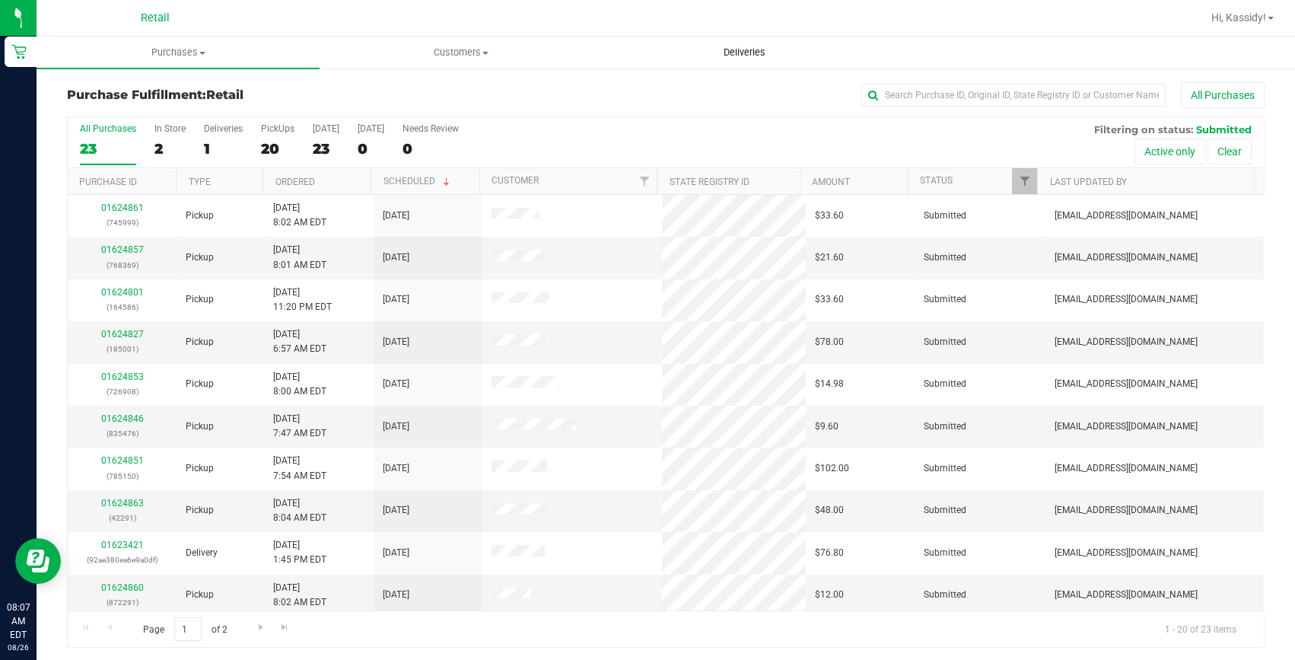
click at [760, 47] on span "Deliveries" at bounding box center [744, 53] width 83 height 14
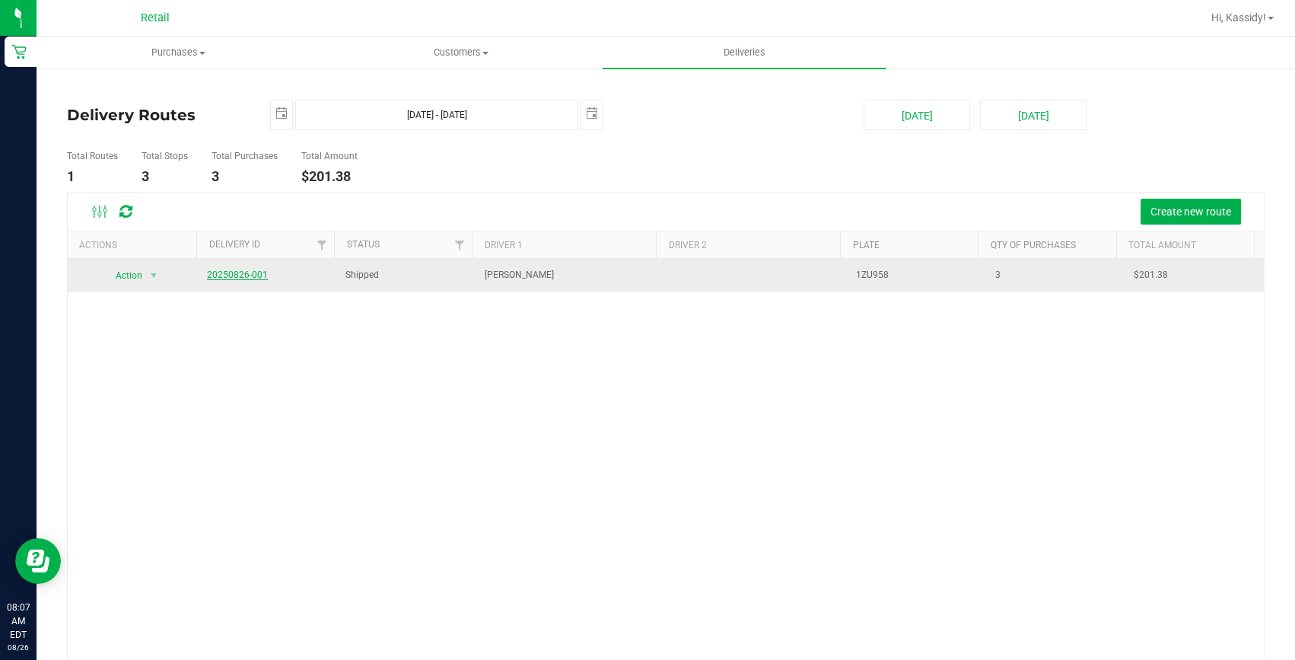
click at [244, 275] on link "20250826-001" at bounding box center [237, 274] width 61 height 11
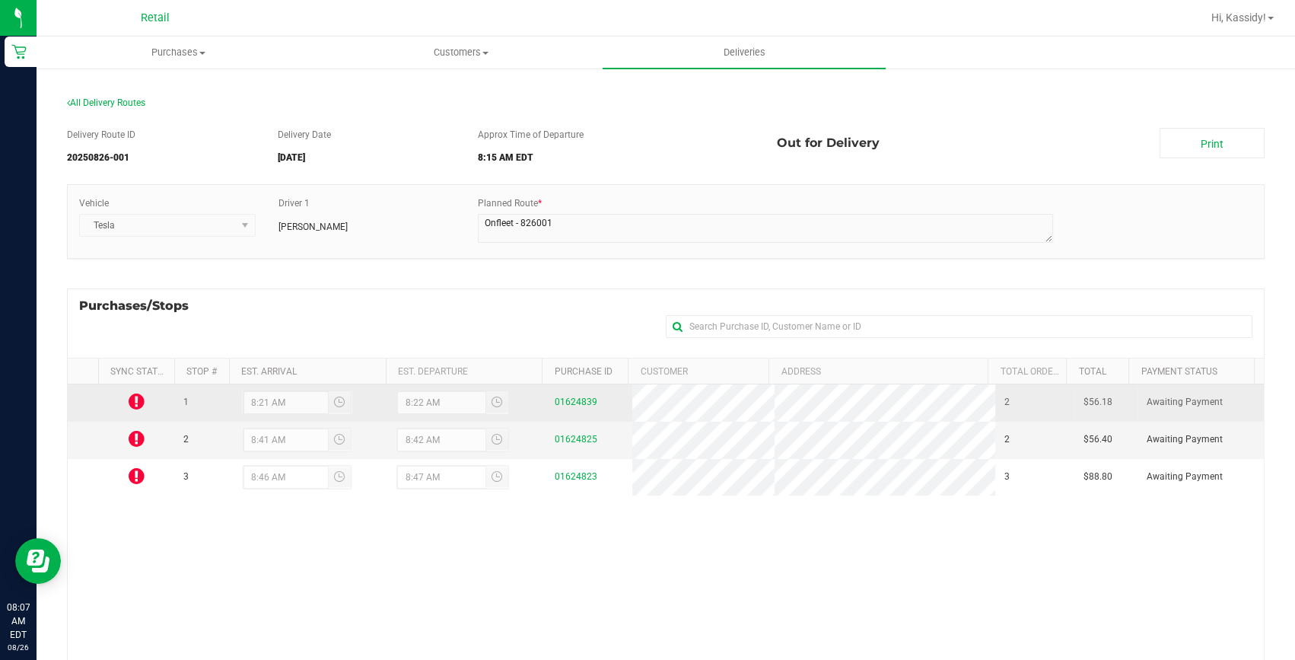
click at [136, 402] on icon at bounding box center [137, 401] width 16 height 18
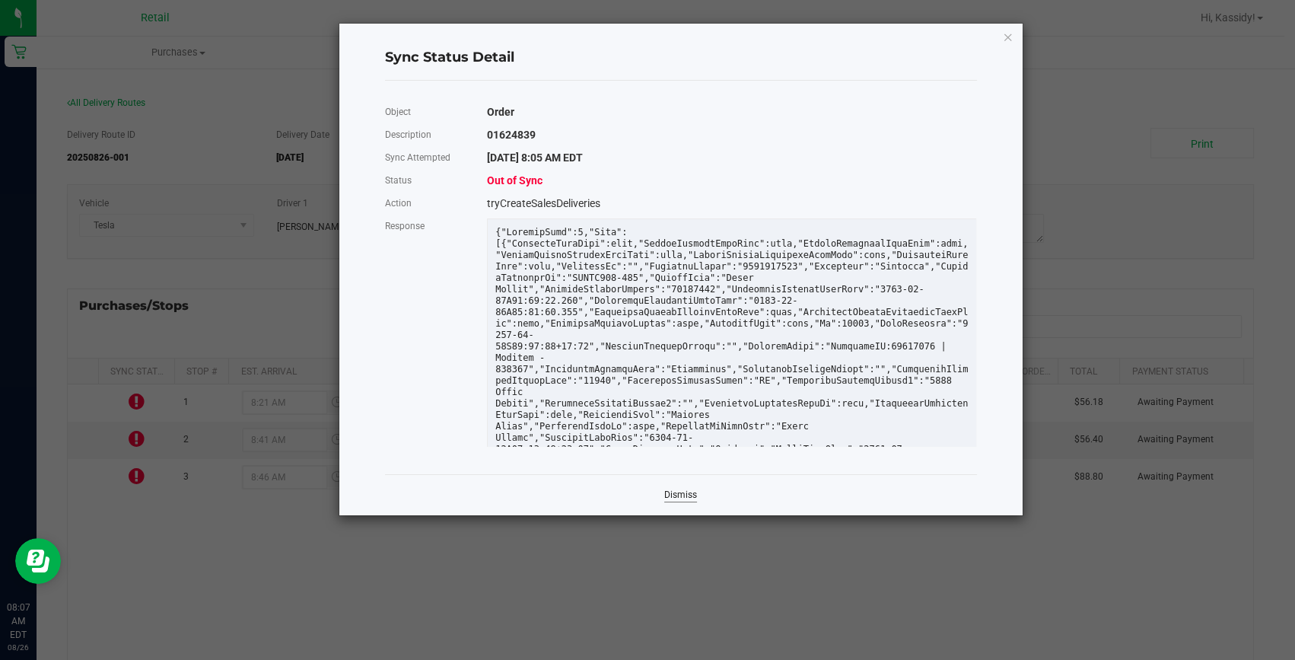
click at [684, 499] on link "Dismiss" at bounding box center [680, 495] width 33 height 13
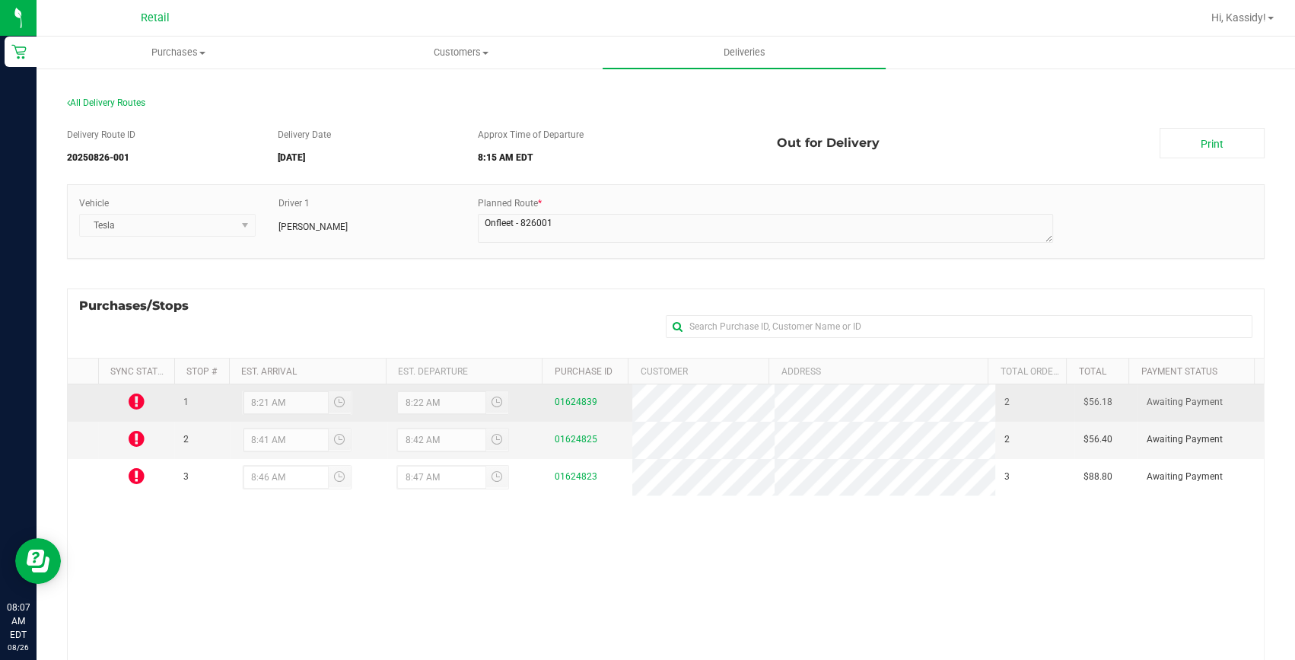
click at [129, 403] on icon at bounding box center [137, 401] width 16 height 18
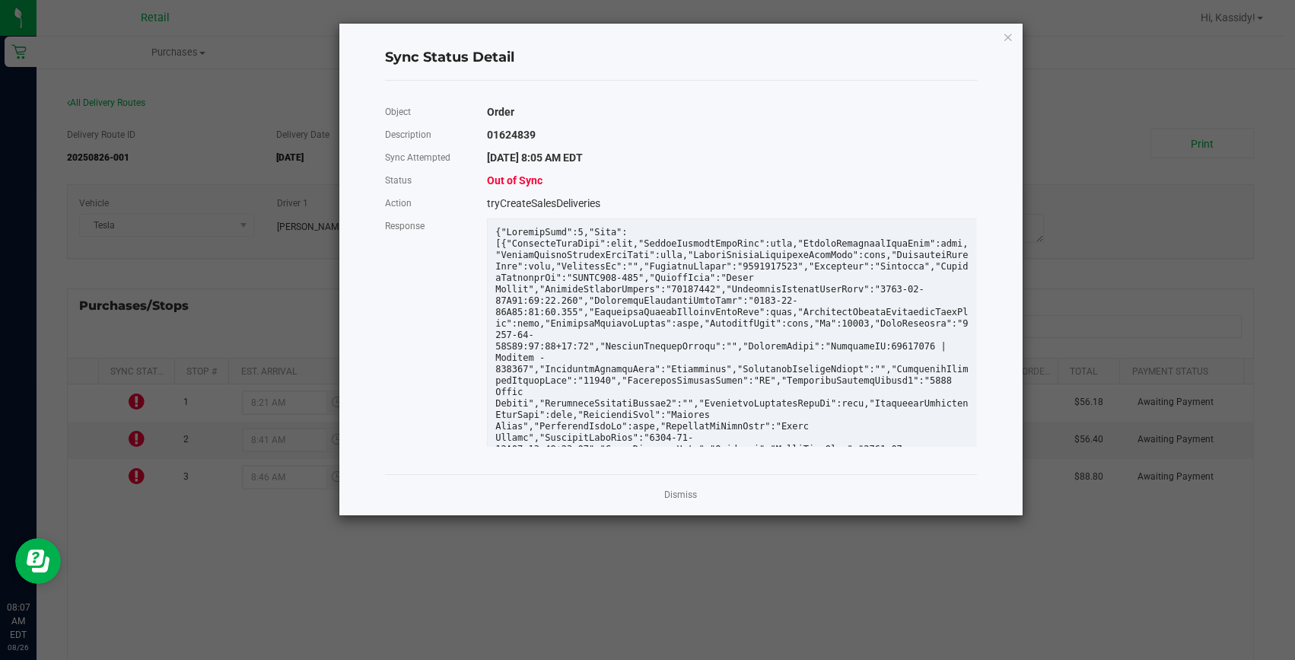
click at [686, 472] on div "Object Order Description 01624839 Sync Attempted [DATE] 8:05 AM EDT Status Out …" at bounding box center [681, 277] width 592 height 393
click at [1008, 33] on icon "Close" at bounding box center [1008, 36] width 11 height 18
